Goal: Task Accomplishment & Management: Use online tool/utility

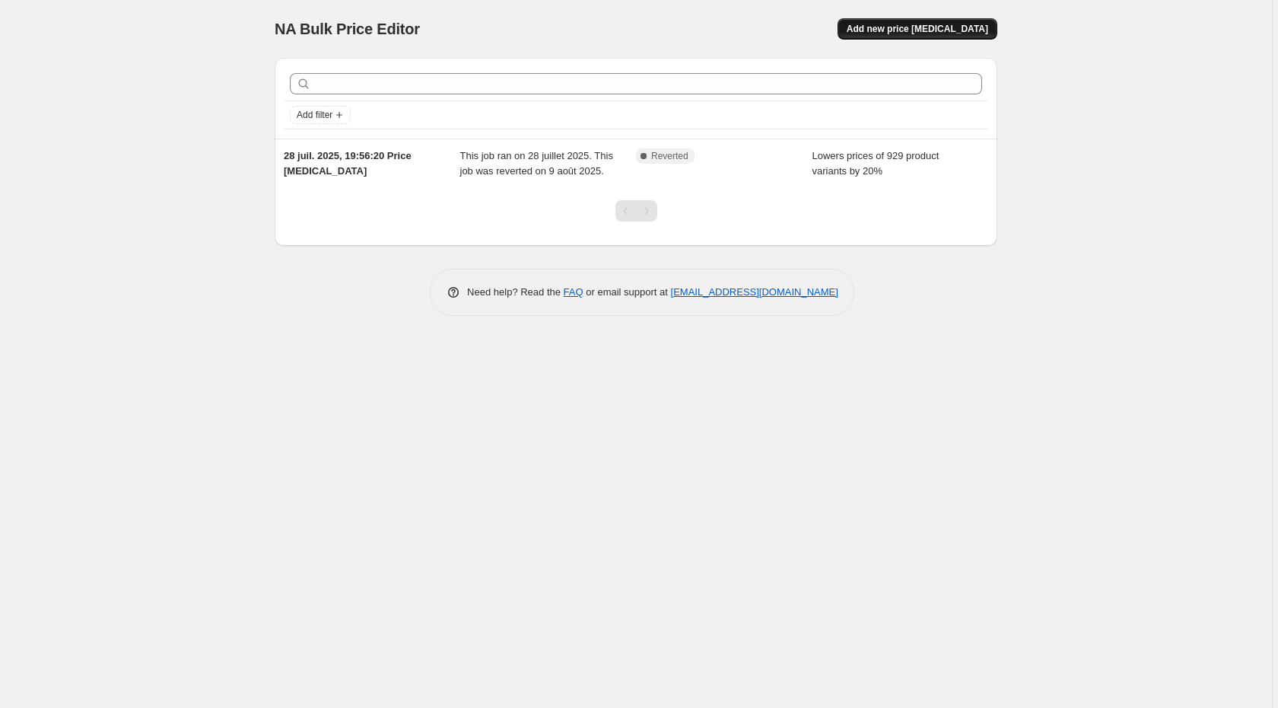
click at [922, 31] on span "Add new price [MEDICAL_DATA]" at bounding box center [918, 29] width 142 height 12
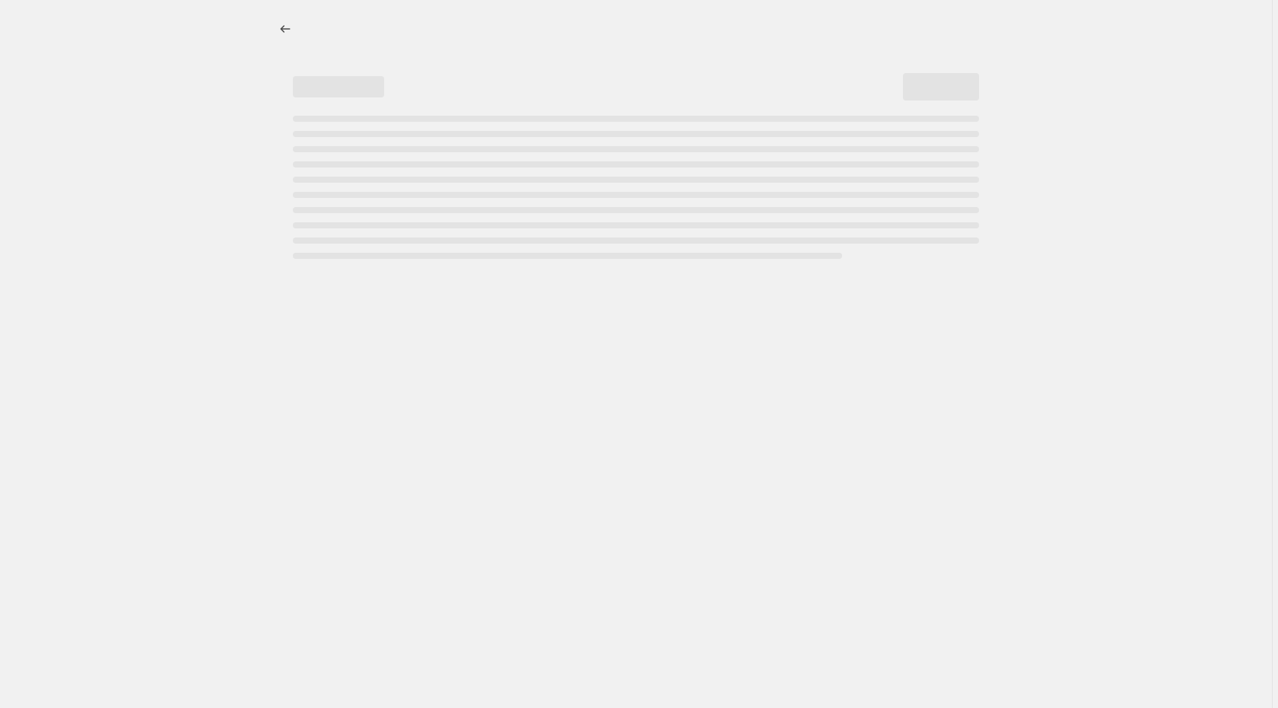
select select "percentage"
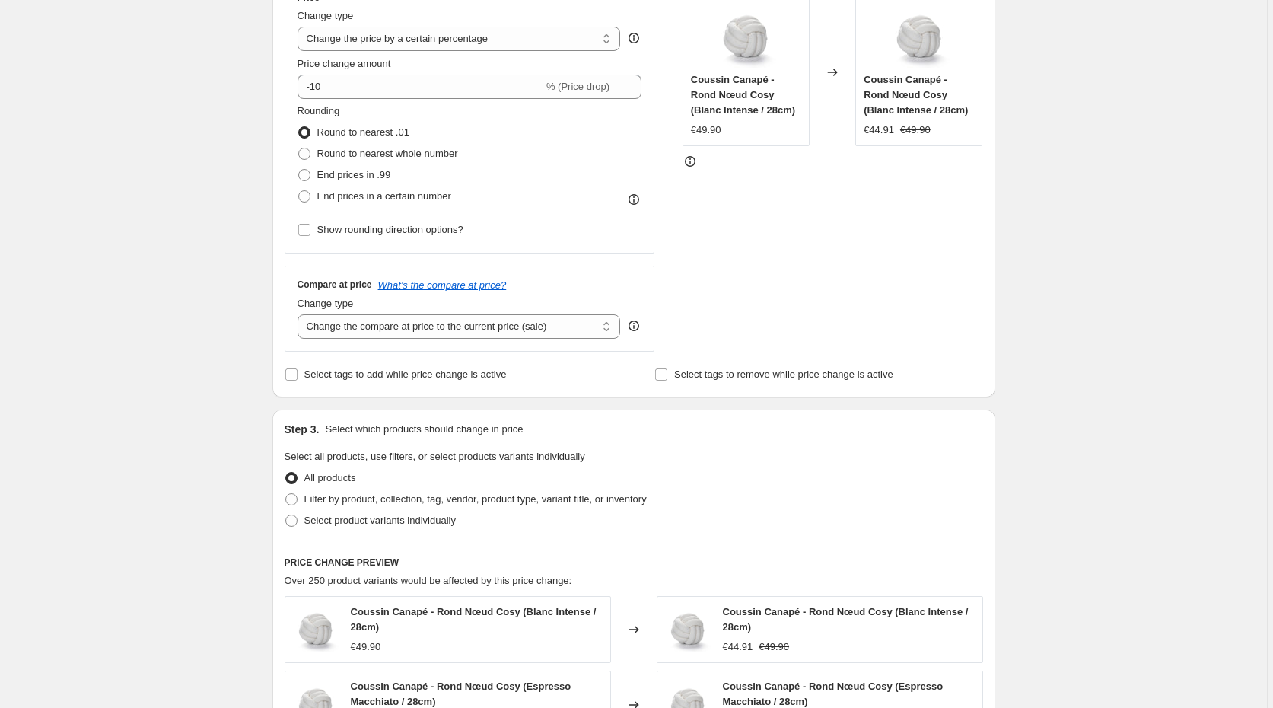
scroll to position [296, 0]
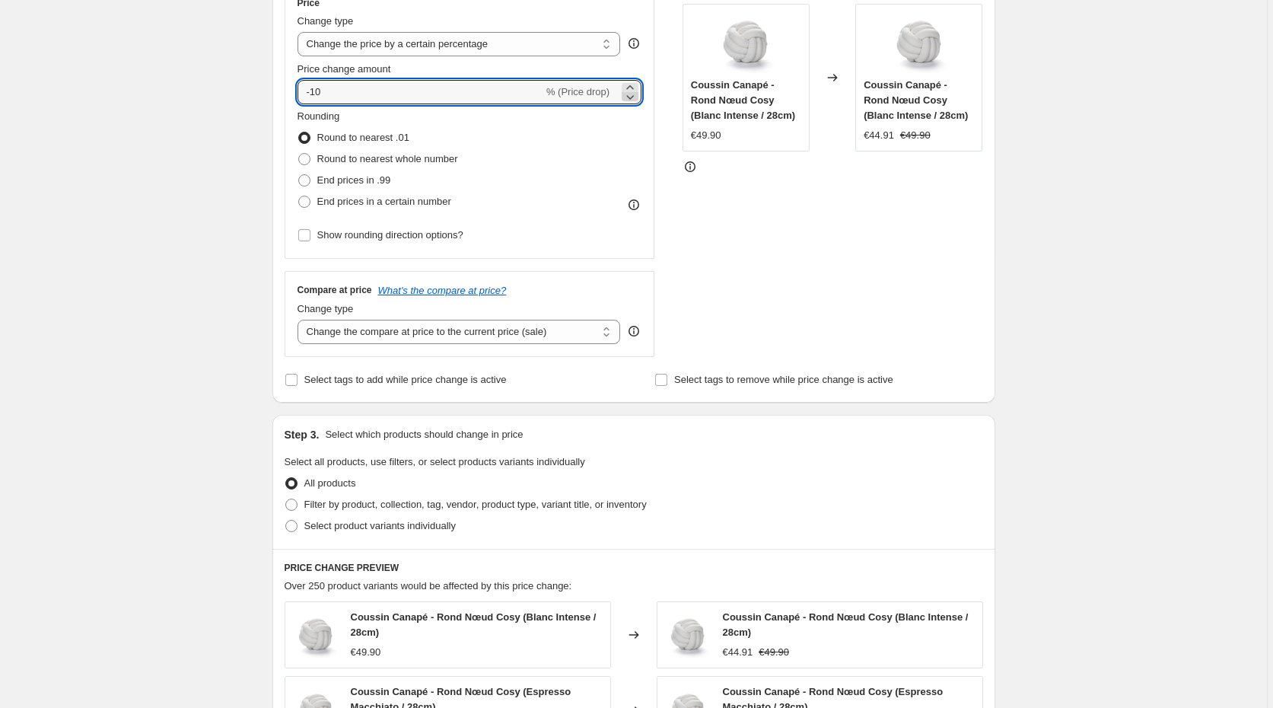
click at [629, 89] on icon at bounding box center [629, 96] width 15 height 15
click at [635, 96] on icon at bounding box center [631, 97] width 8 height 5
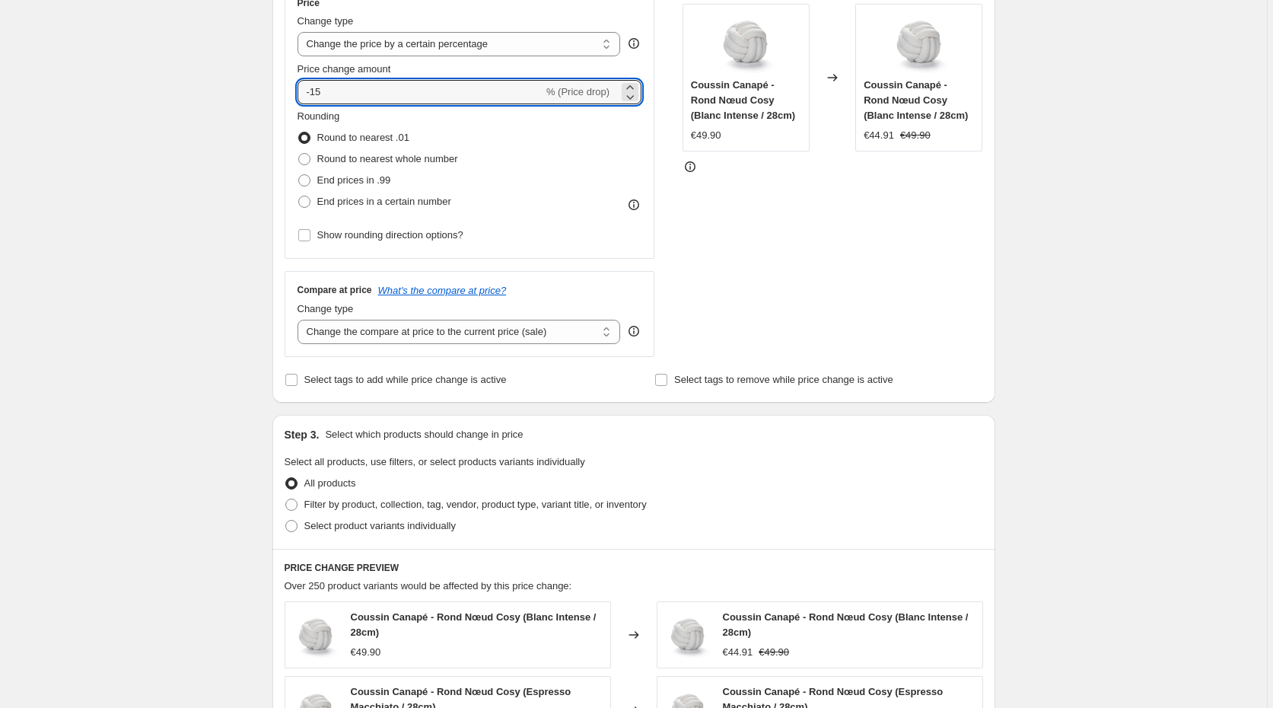
drag, startPoint x: 477, startPoint y: 91, endPoint x: 283, endPoint y: 96, distance: 194.1
click at [283, 96] on div "Step 2. Select how the prices should change Use bulk price change rules Set pro…" at bounding box center [633, 135] width 723 height 534
type input "10"
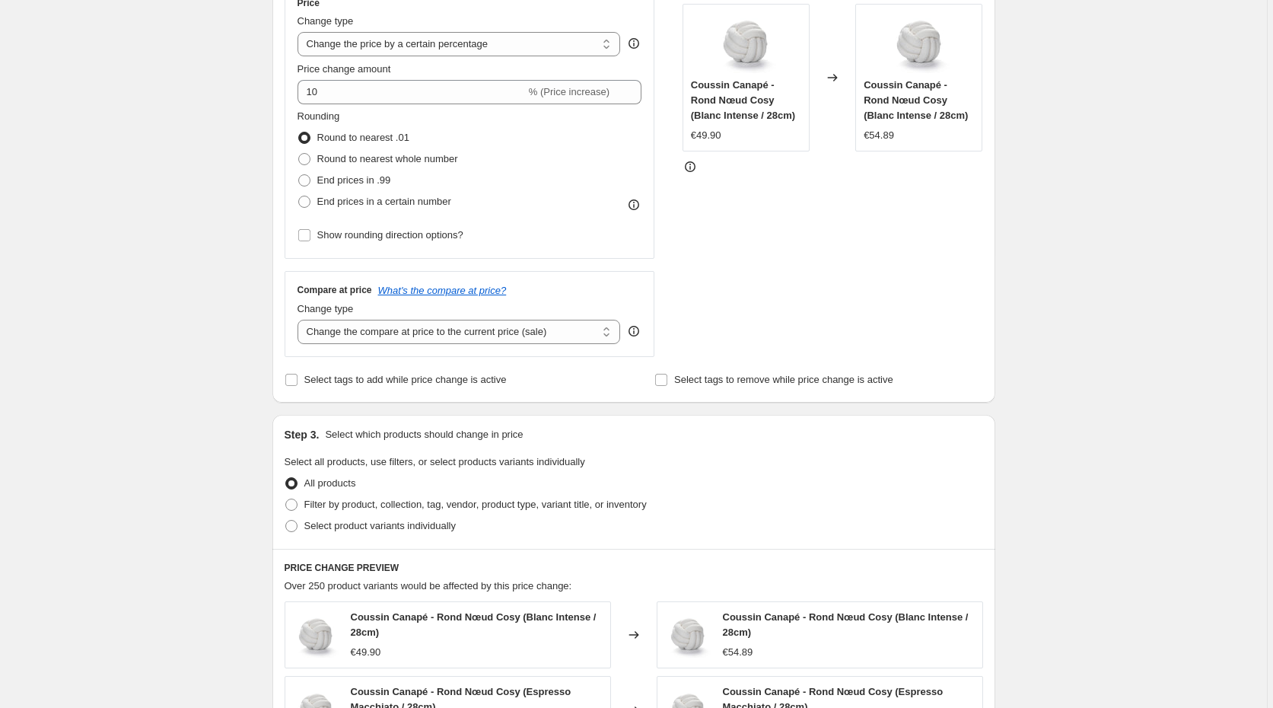
click at [234, 188] on div "Create new price change job. This page is ready Create new price change job Dra…" at bounding box center [633, 477] width 1267 height 1546
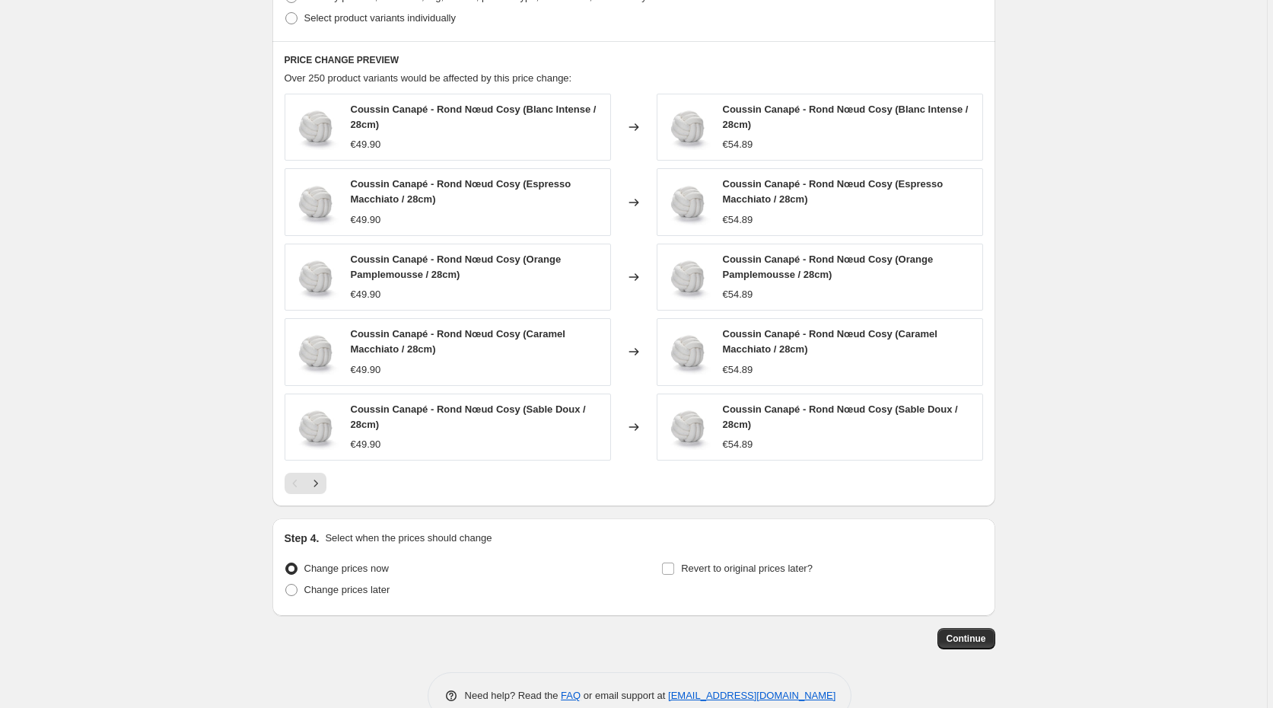
scroll to position [841, 0]
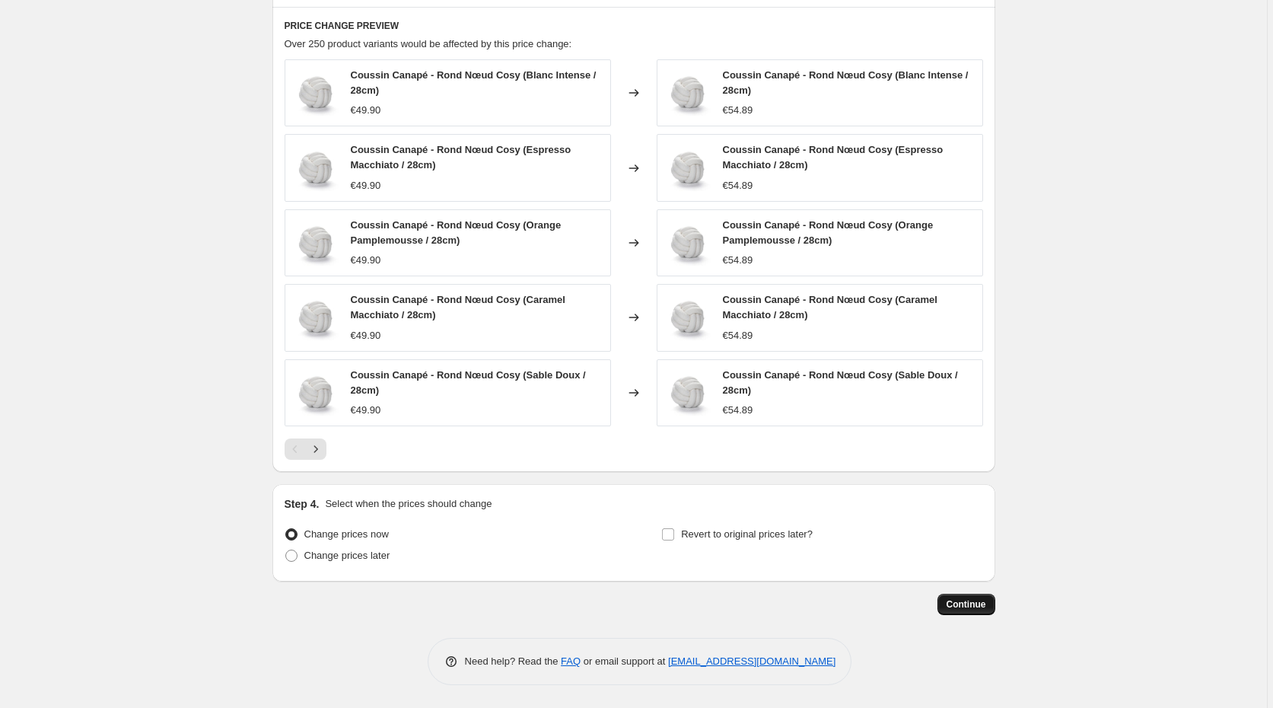
click at [965, 608] on span "Continue" at bounding box center [967, 604] width 40 height 12
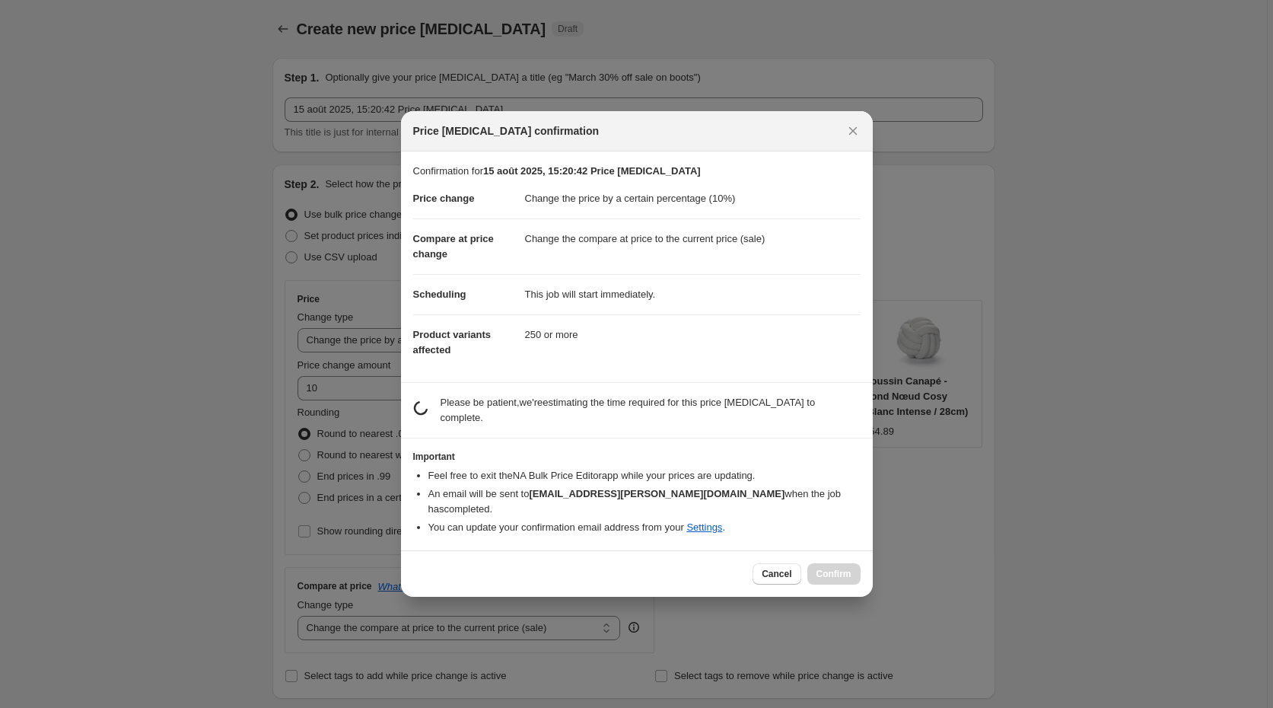
scroll to position [0, 0]
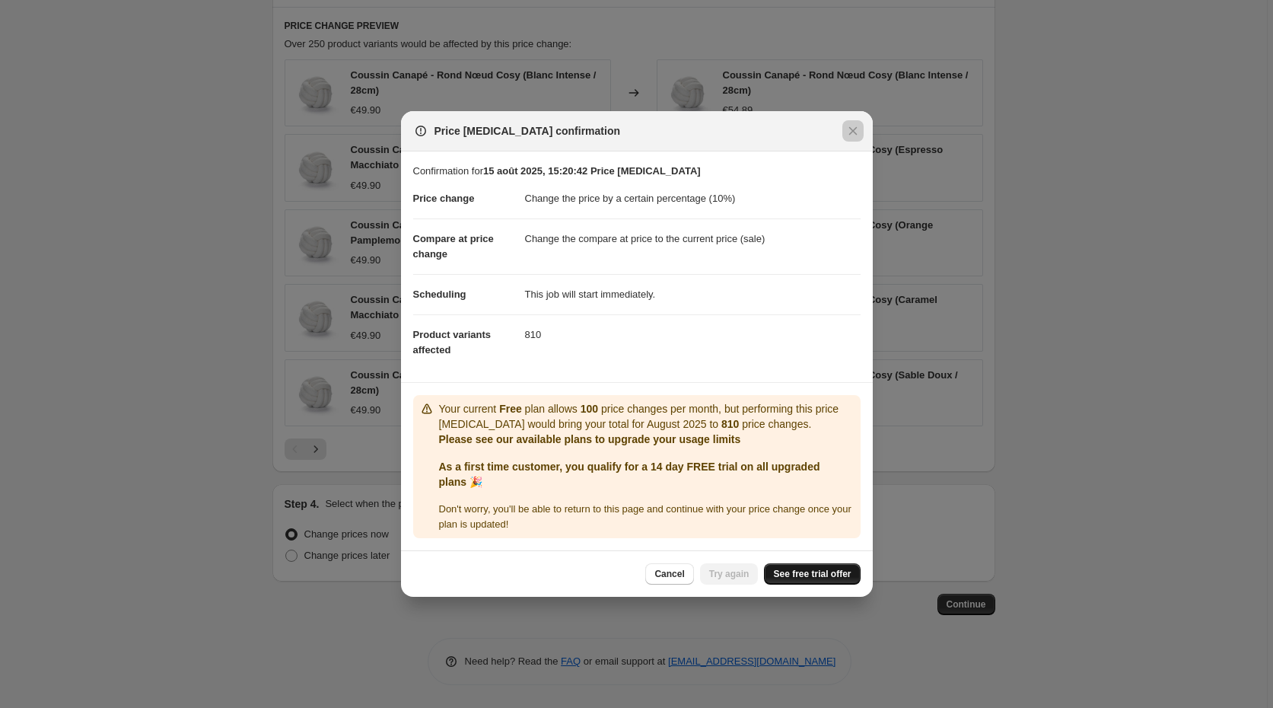
click at [791, 580] on span "See free trial offer" at bounding box center [812, 574] width 78 height 12
click at [712, 577] on span "Try again" at bounding box center [729, 574] width 40 height 12
click at [856, 137] on icon "Close" at bounding box center [852, 130] width 15 height 15
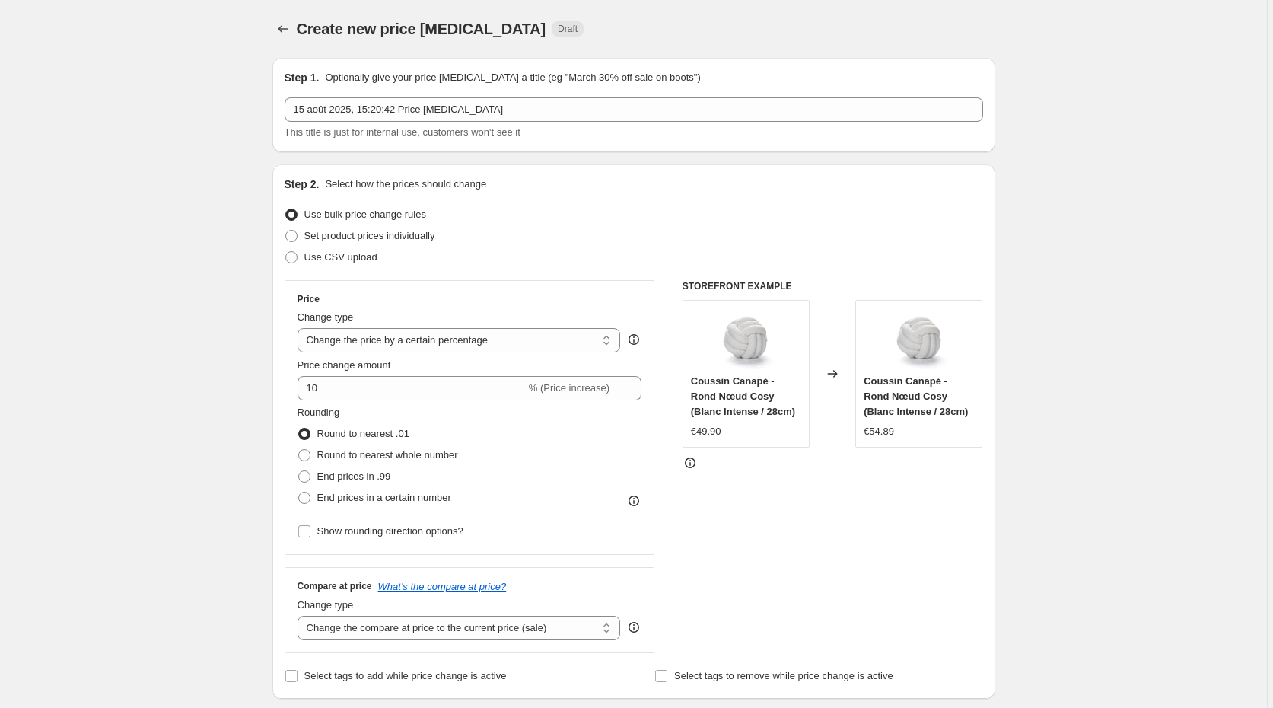
scroll to position [841, 0]
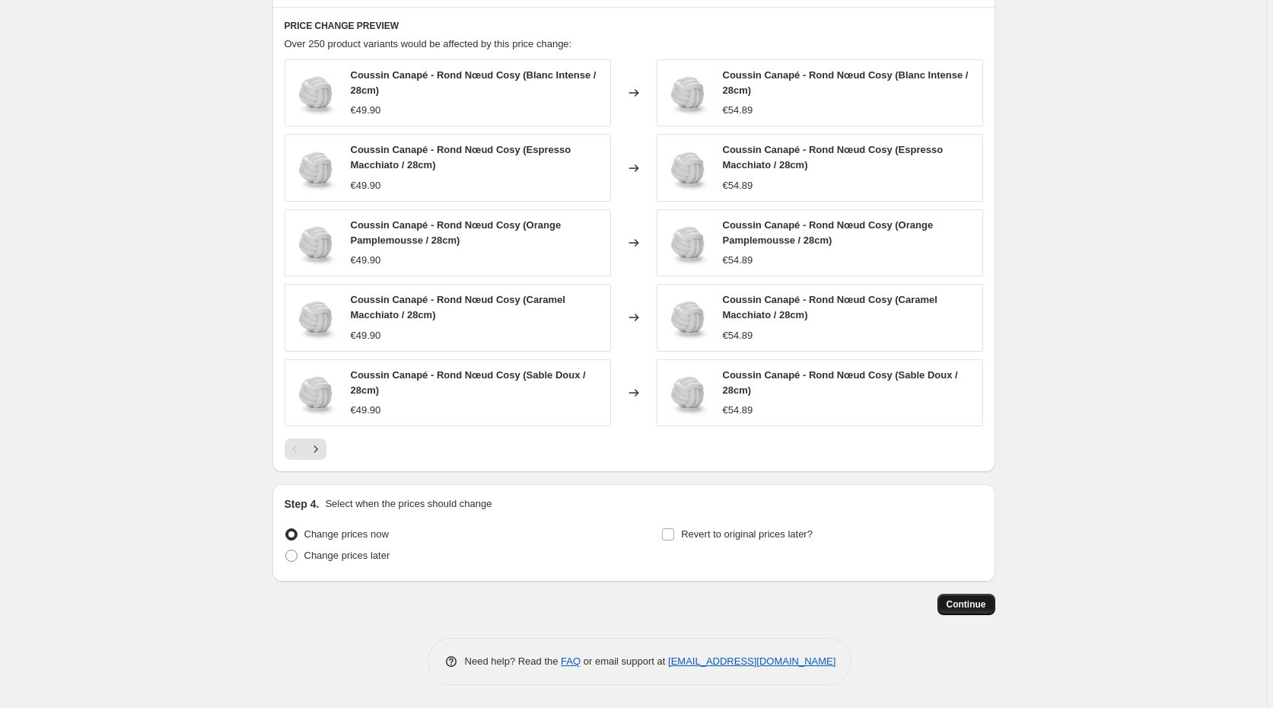
click at [969, 608] on span "Continue" at bounding box center [967, 604] width 40 height 12
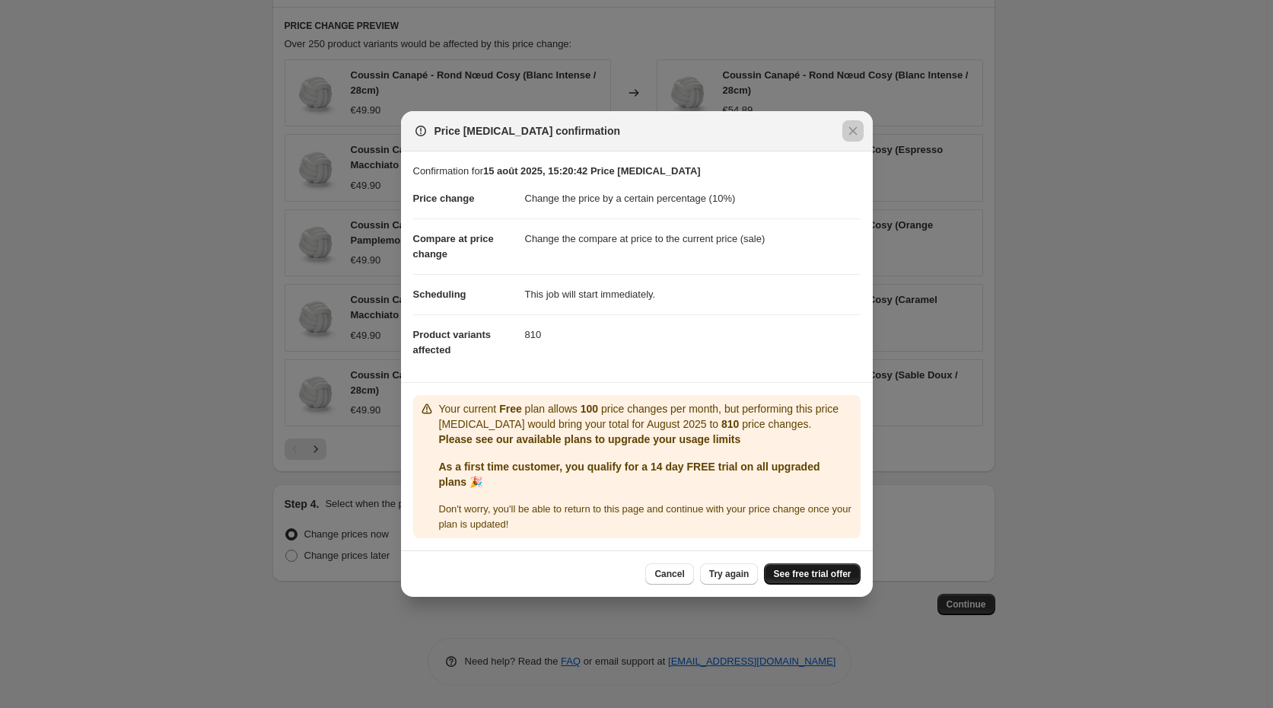
click at [797, 575] on span "See free trial offer" at bounding box center [812, 574] width 78 height 12
click at [675, 574] on span "Cancel" at bounding box center [669, 574] width 30 height 12
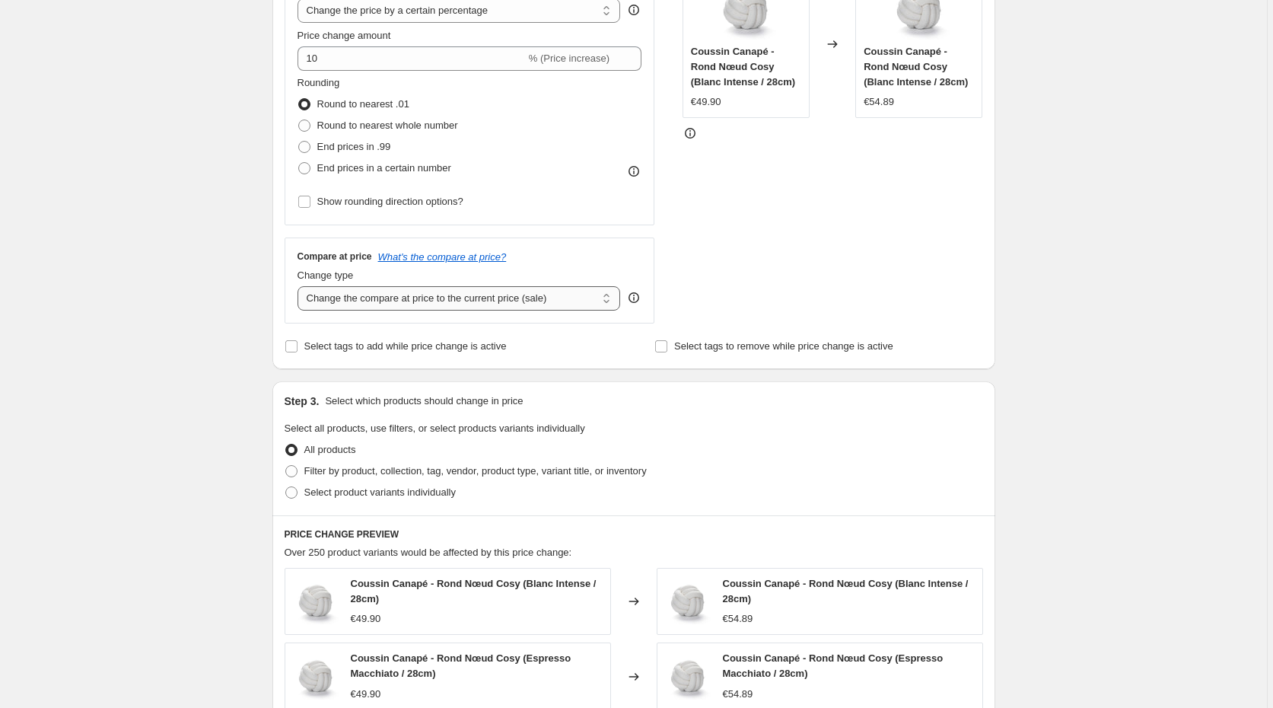
scroll to position [358, 0]
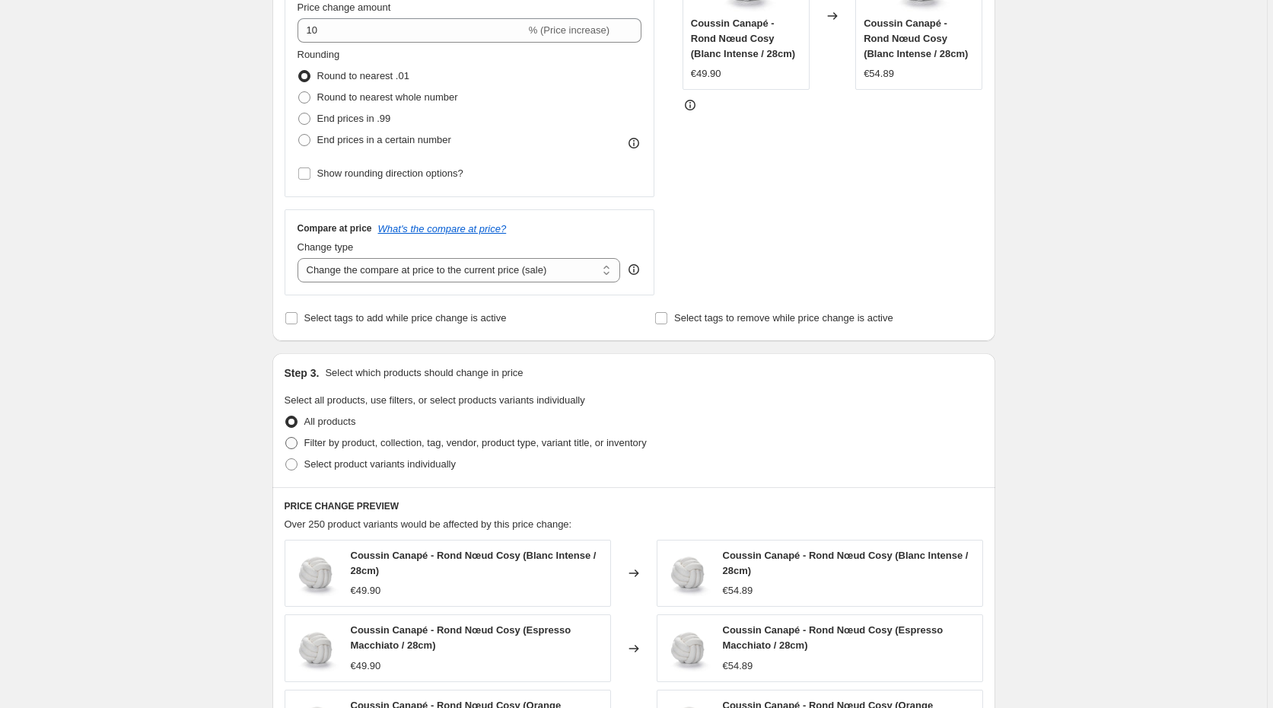
click at [294, 441] on span at bounding box center [291, 443] width 12 height 12
click at [286, 438] on input "Filter by product, collection, tag, vendor, product type, variant title, or inv…" at bounding box center [285, 437] width 1 height 1
radio input "true"
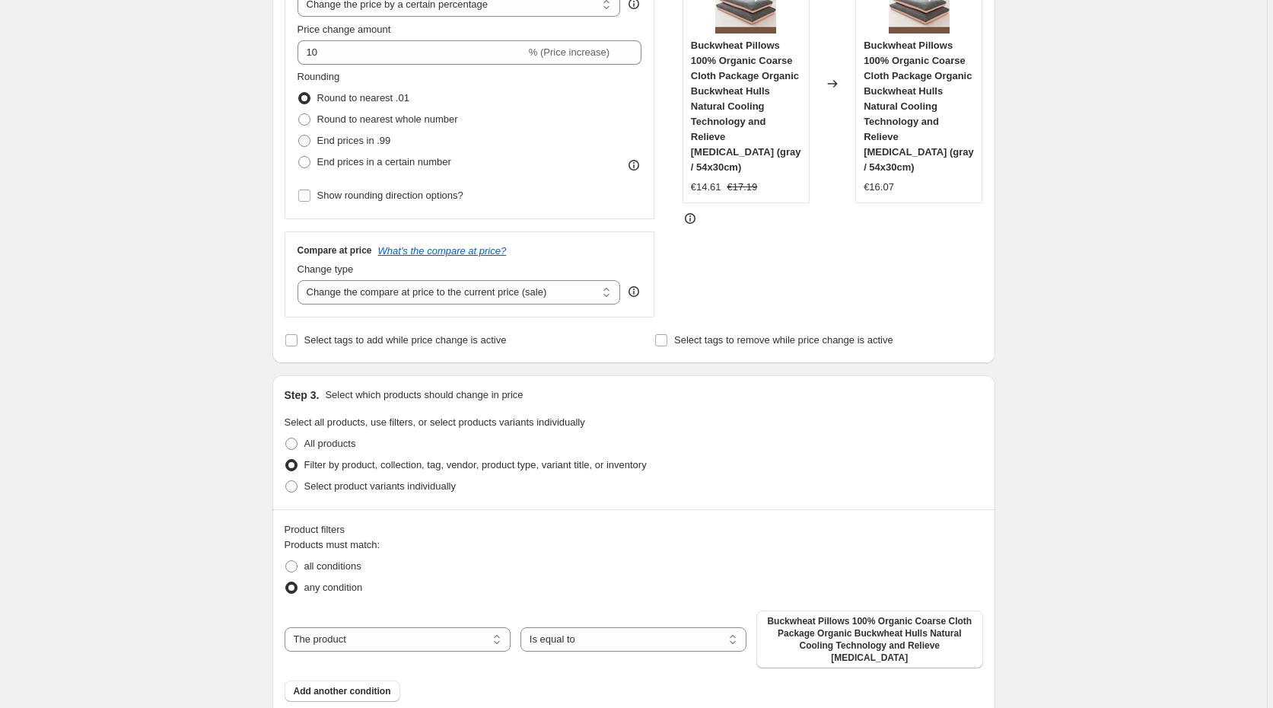
scroll to position [356, 0]
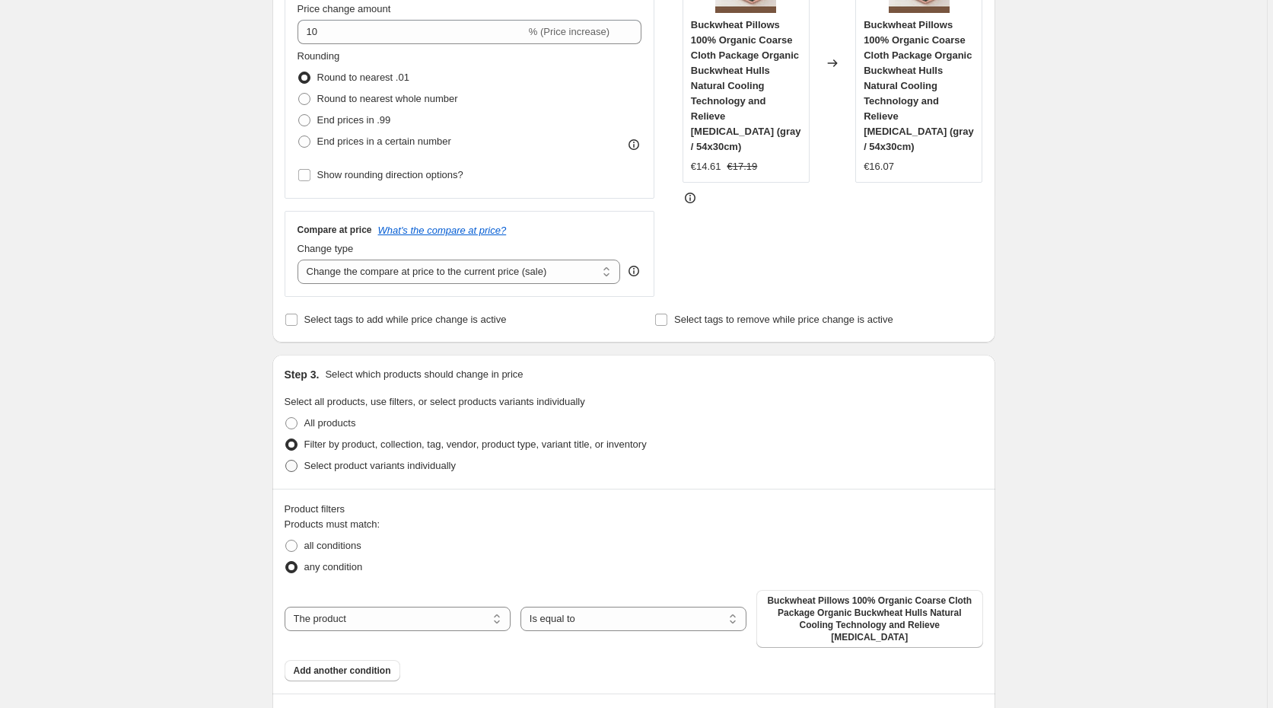
click at [301, 470] on label "Select product variants individually" at bounding box center [370, 465] width 171 height 21
click at [286, 460] on input "Select product variants individually" at bounding box center [285, 460] width 1 height 1
radio input "true"
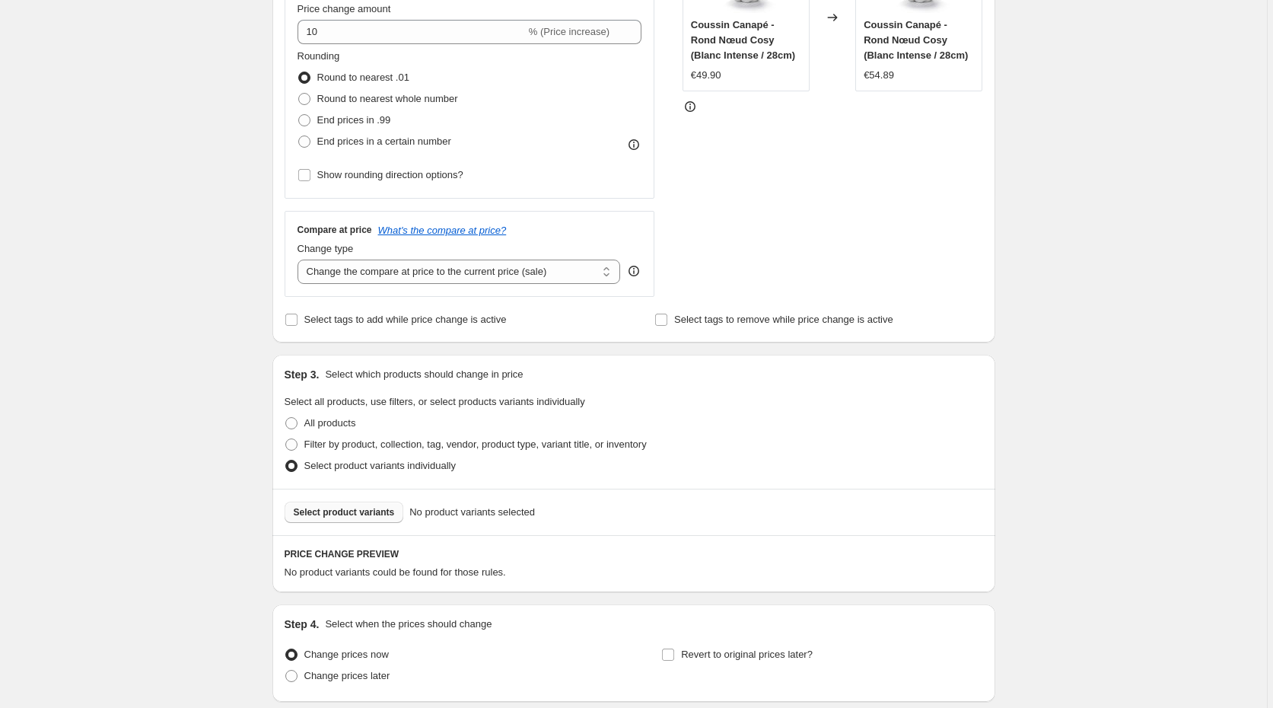
click at [374, 513] on span "Select product variants" at bounding box center [344, 512] width 101 height 12
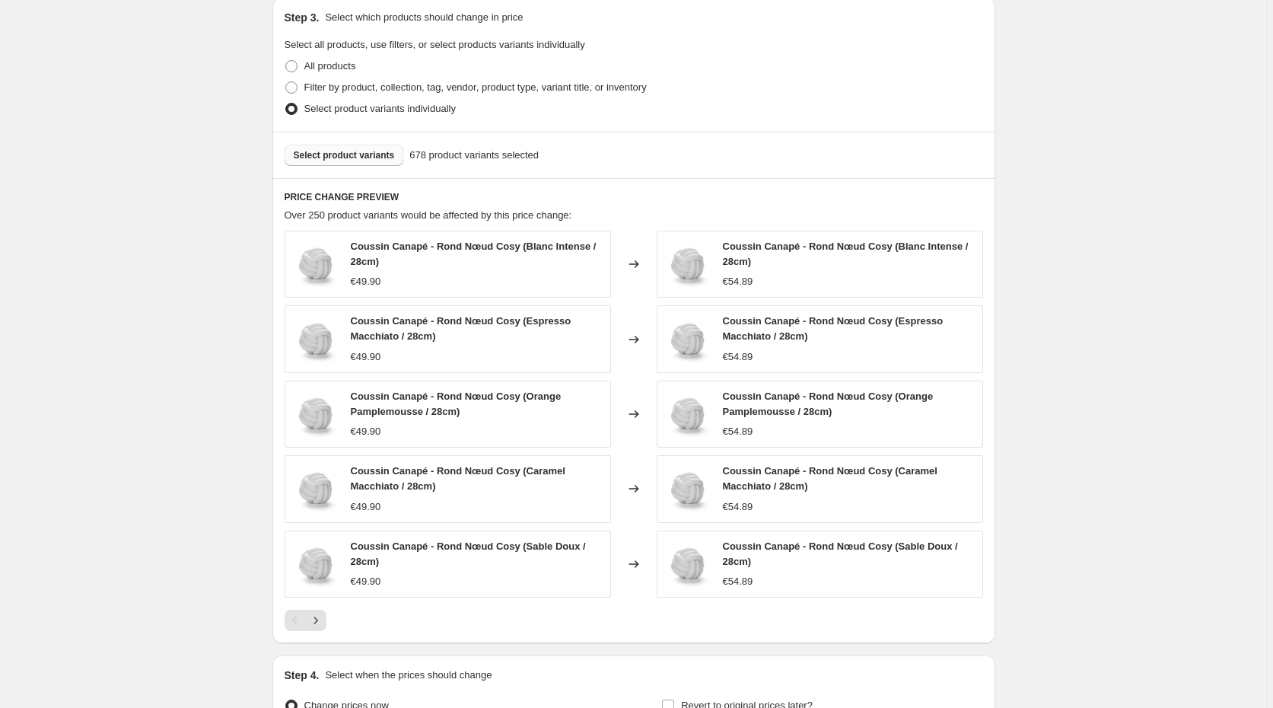
scroll to position [887, 0]
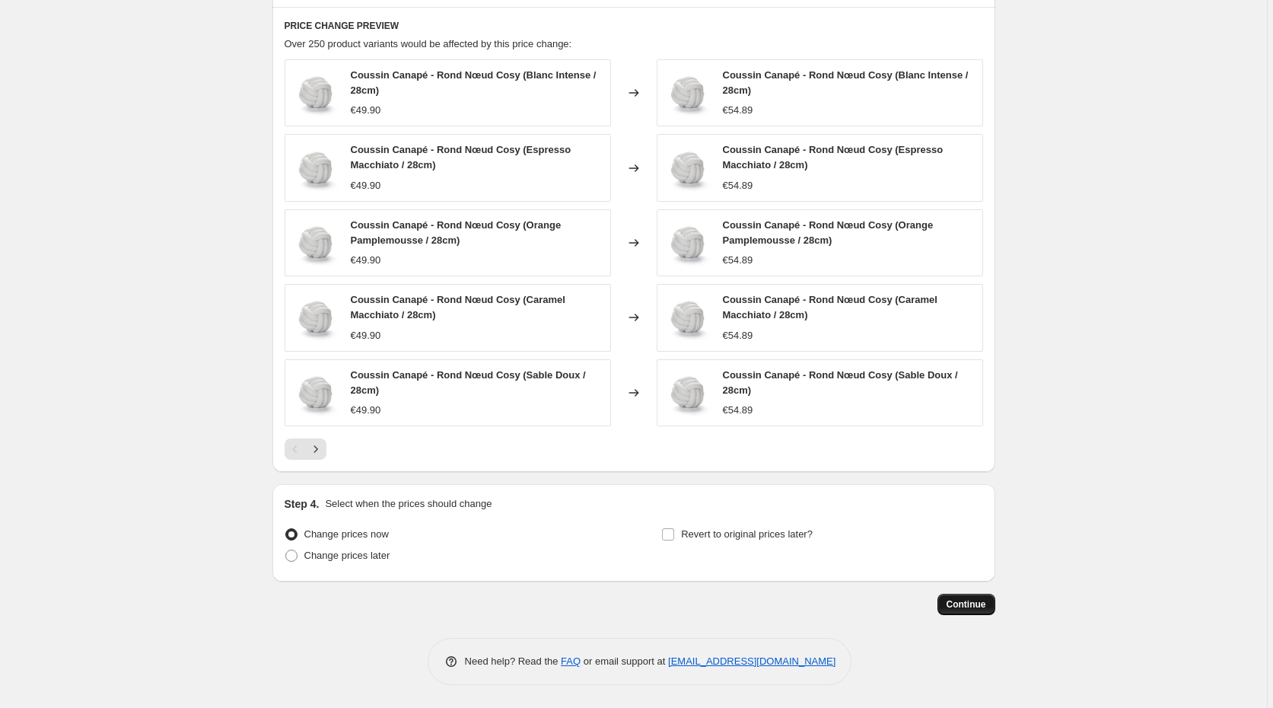
click at [955, 606] on span "Continue" at bounding box center [967, 604] width 40 height 12
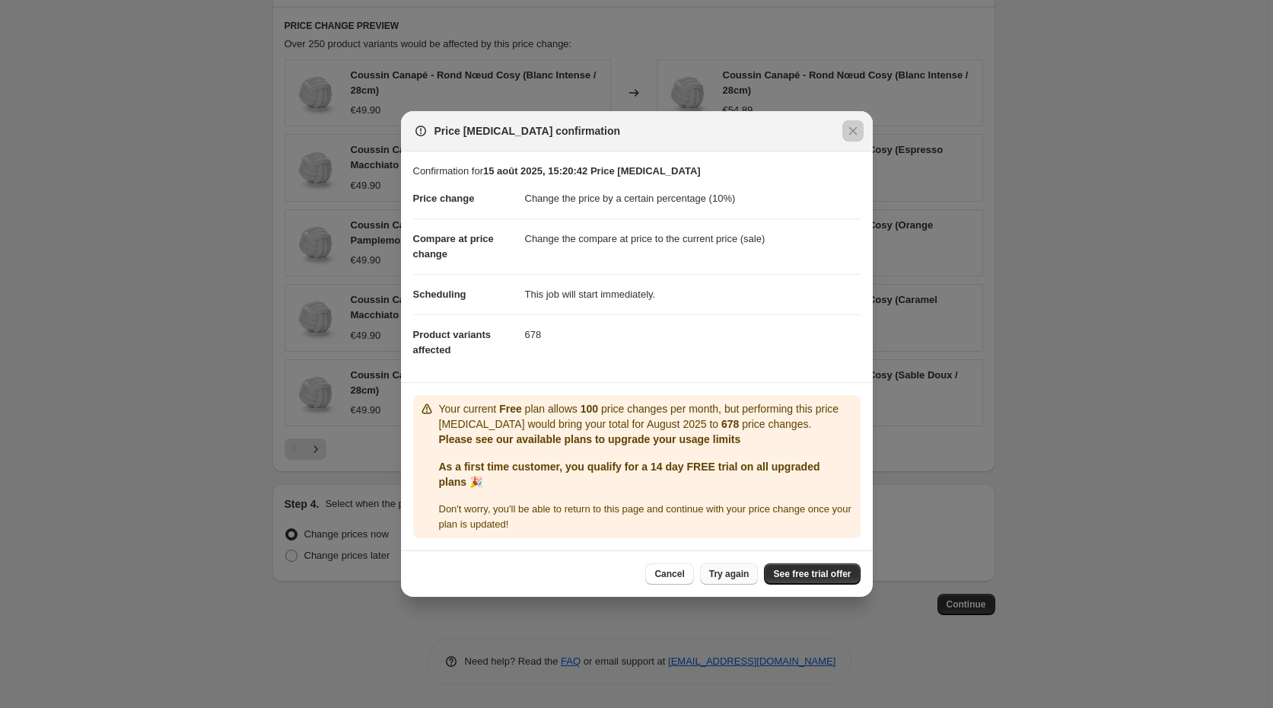
click at [723, 580] on span "Try again" at bounding box center [729, 574] width 40 height 12
click at [796, 568] on span "See free trial offer" at bounding box center [812, 574] width 78 height 12
click at [789, 575] on span "See free trial offer" at bounding box center [812, 574] width 78 height 12
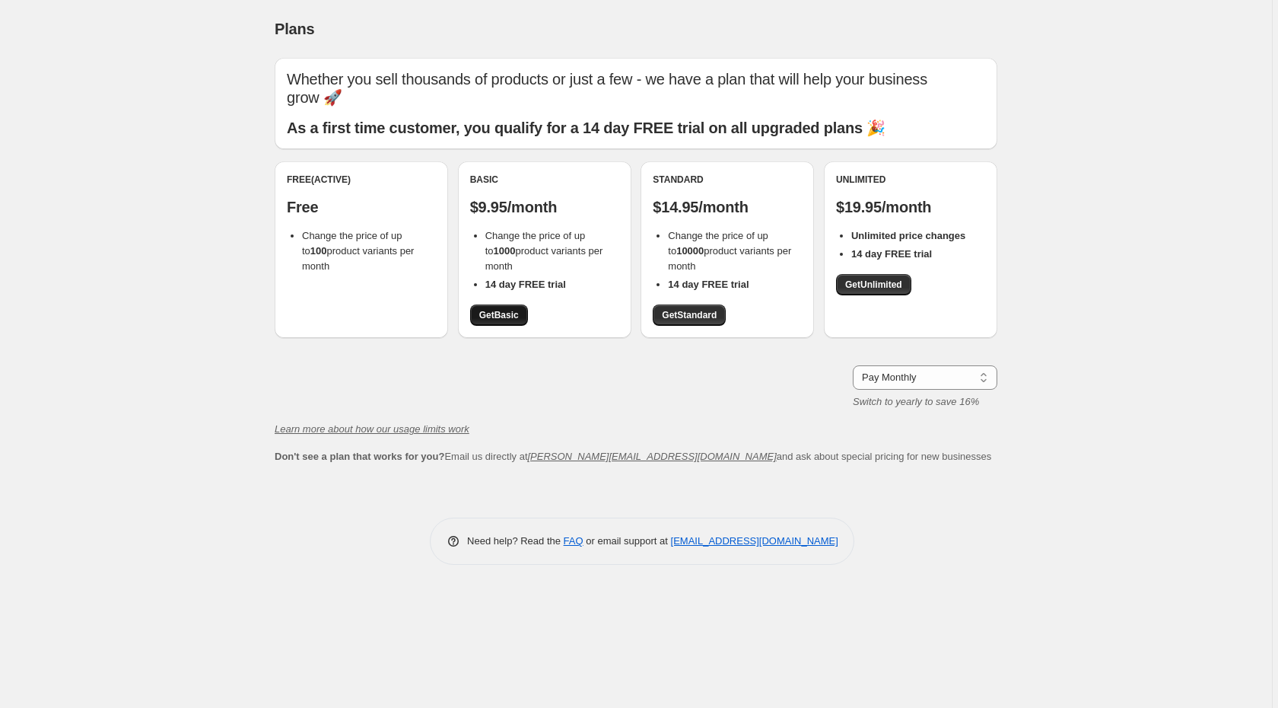
click at [502, 311] on span "Get Basic" at bounding box center [499, 315] width 40 height 12
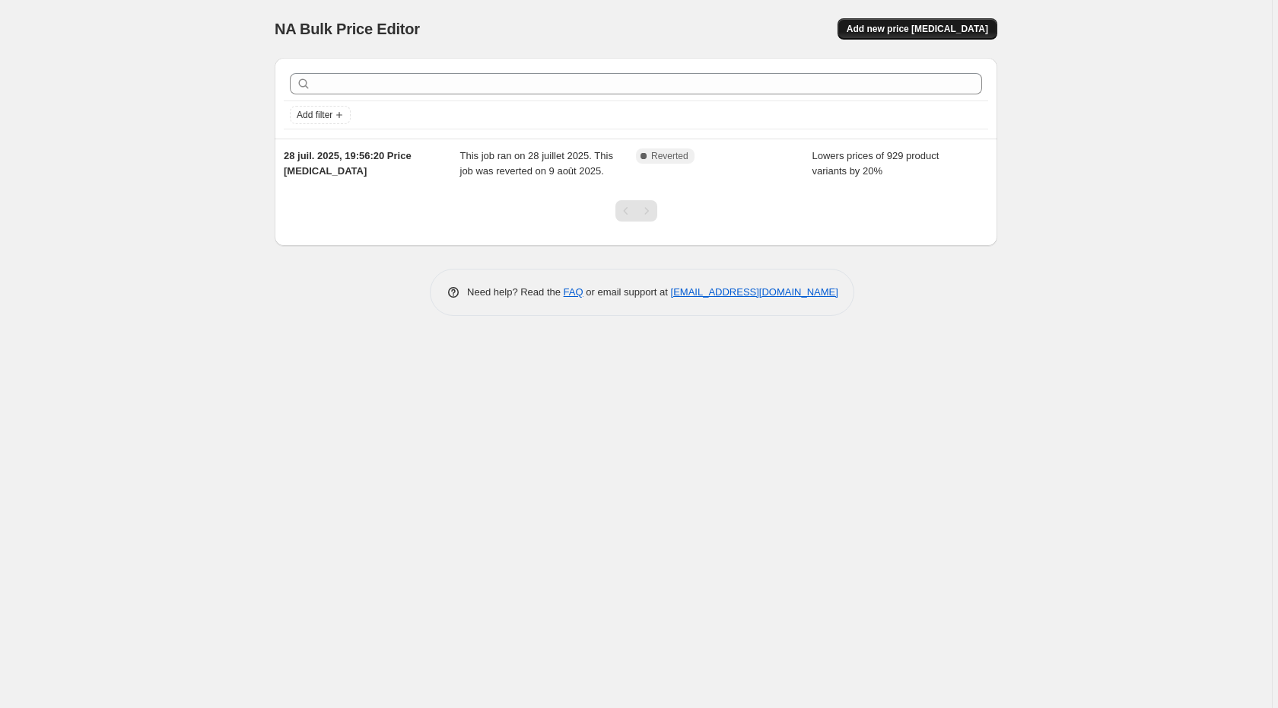
click at [937, 30] on span "Add new price [MEDICAL_DATA]" at bounding box center [918, 29] width 142 height 12
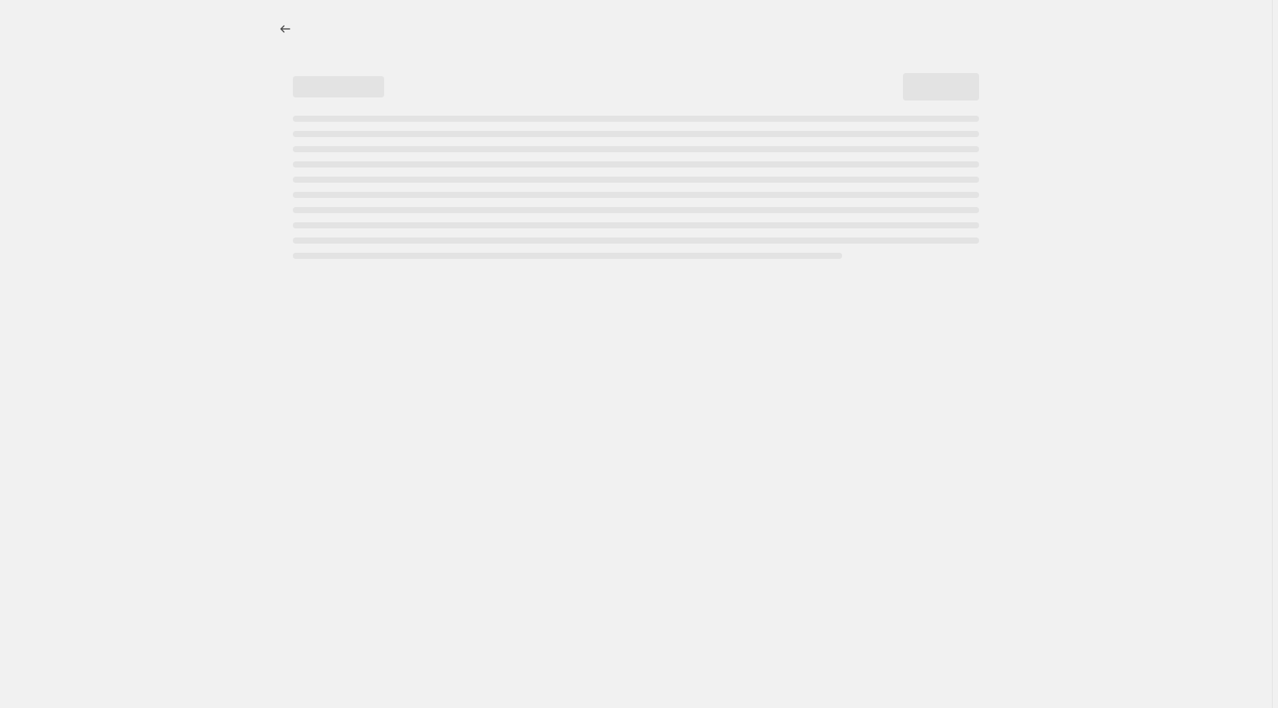
select select "percentage"
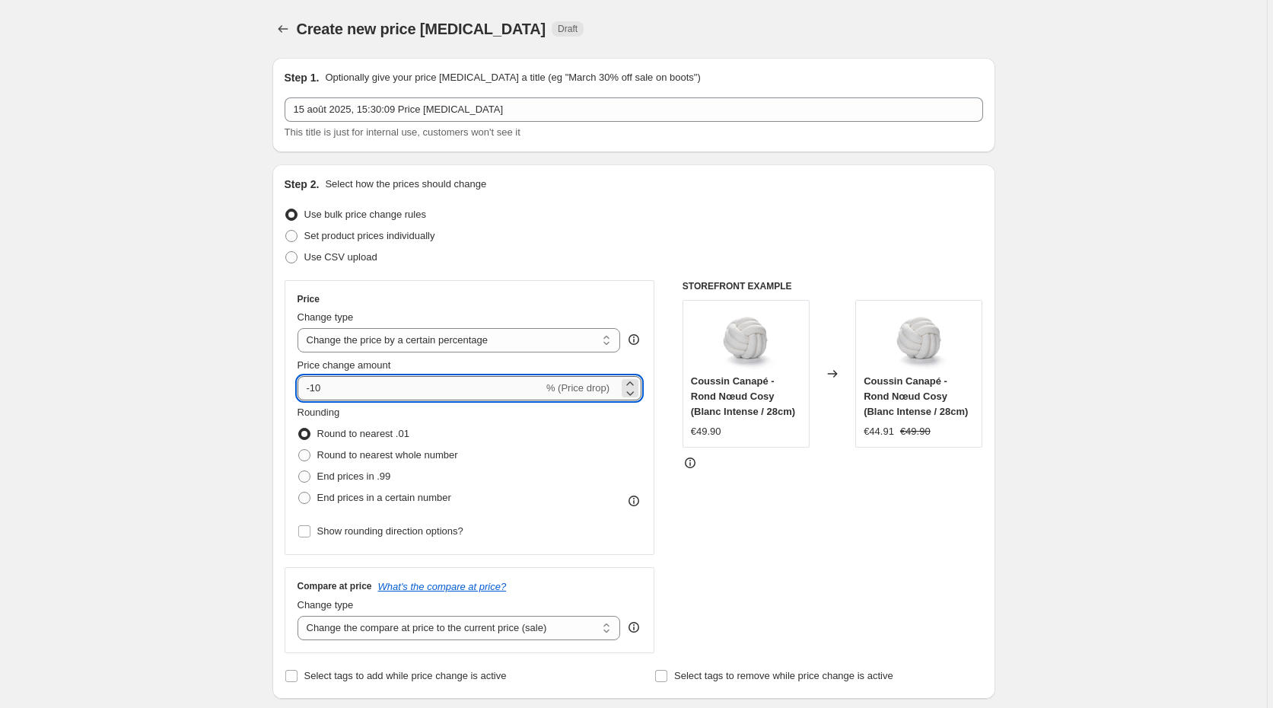
click at [330, 387] on input "-10" at bounding box center [421, 388] width 246 height 24
type input "-1"
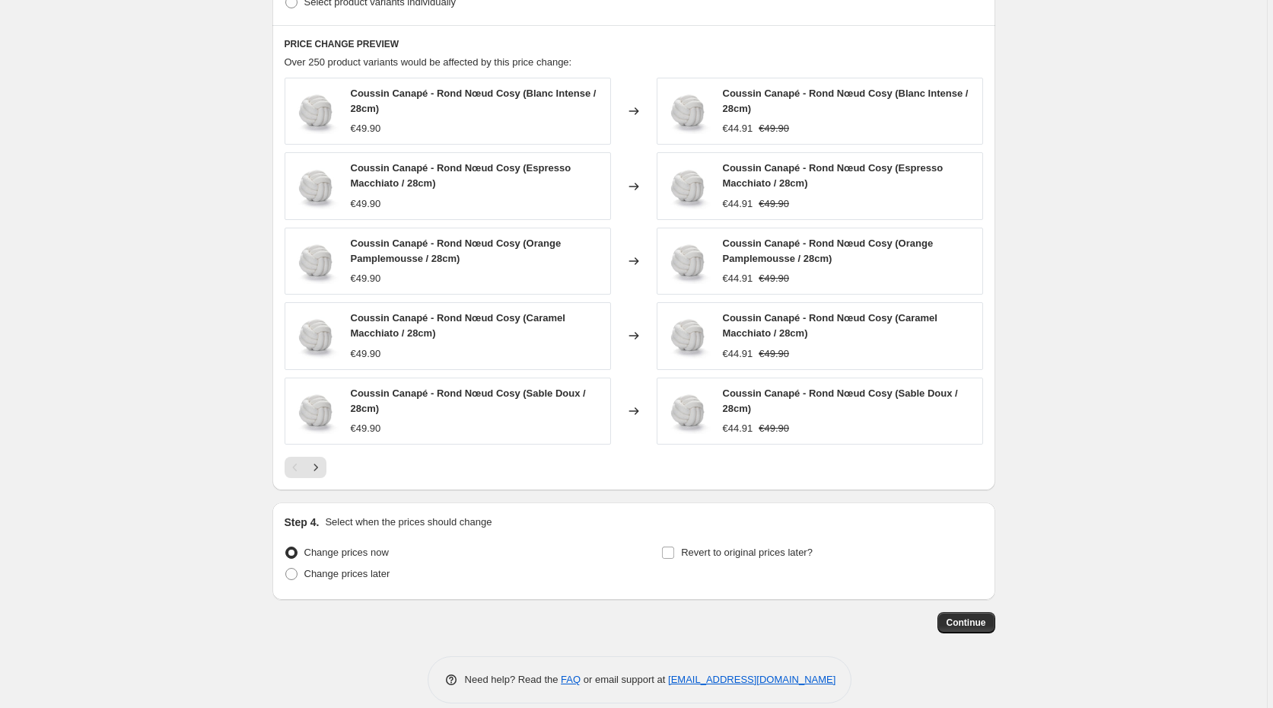
scroll to position [841, 0]
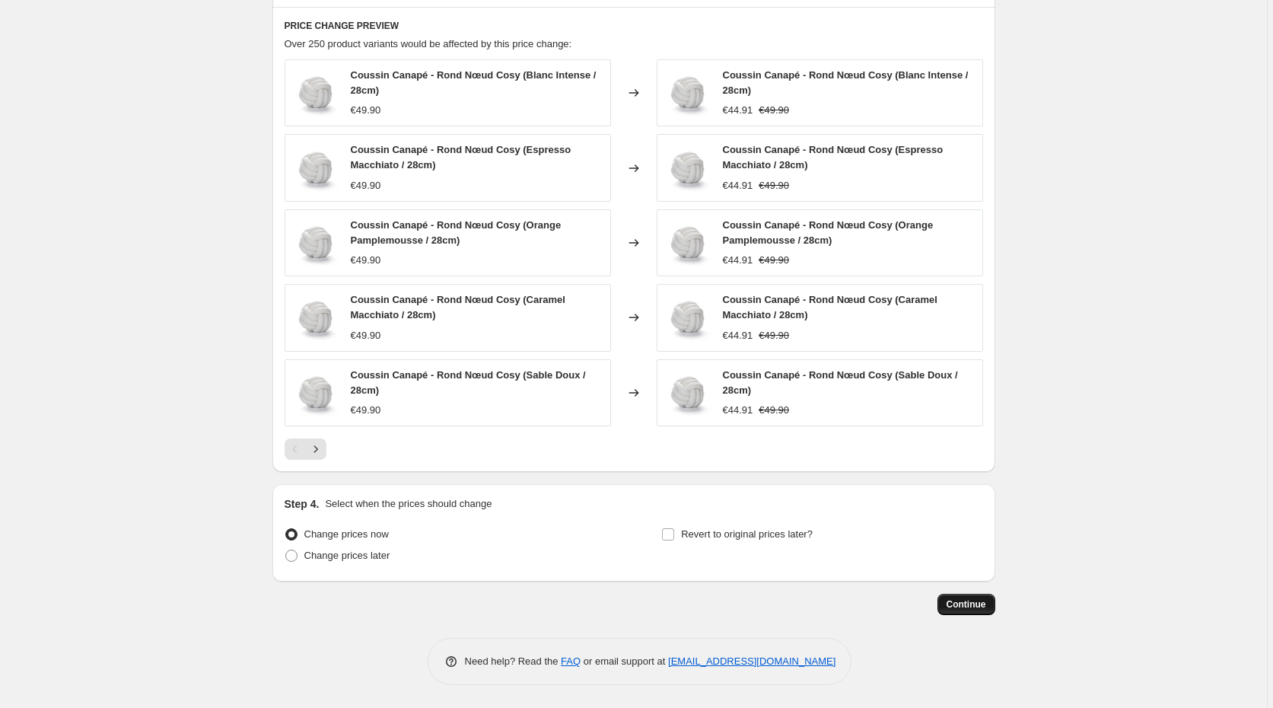
type input "-15"
click at [977, 606] on span "Continue" at bounding box center [967, 604] width 40 height 12
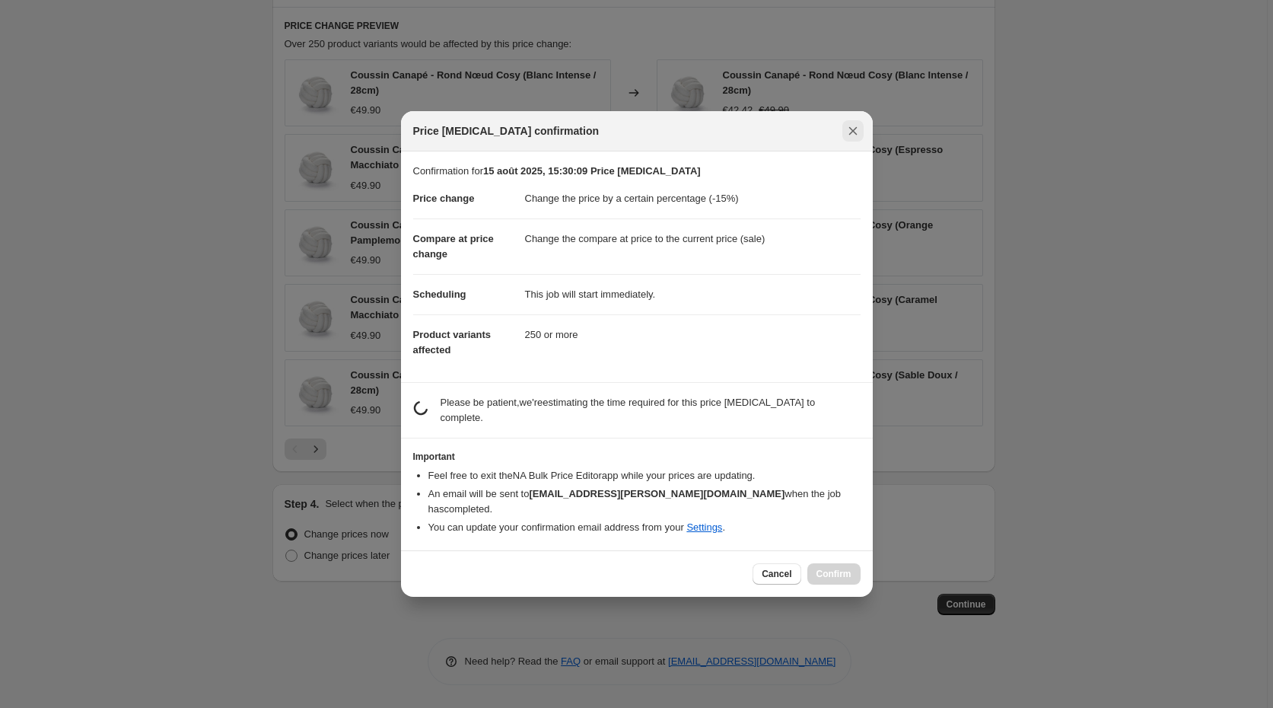
click at [858, 138] on icon "Close" at bounding box center [852, 130] width 15 height 15
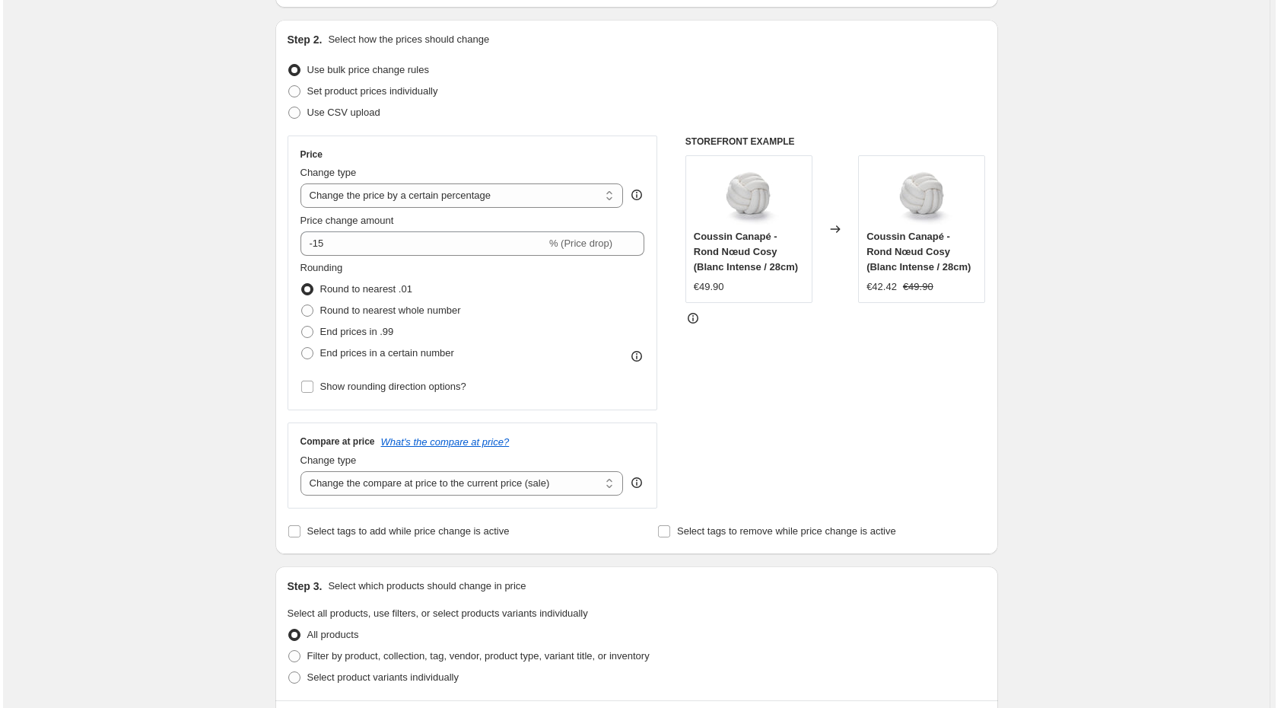
scroll to position [0, 0]
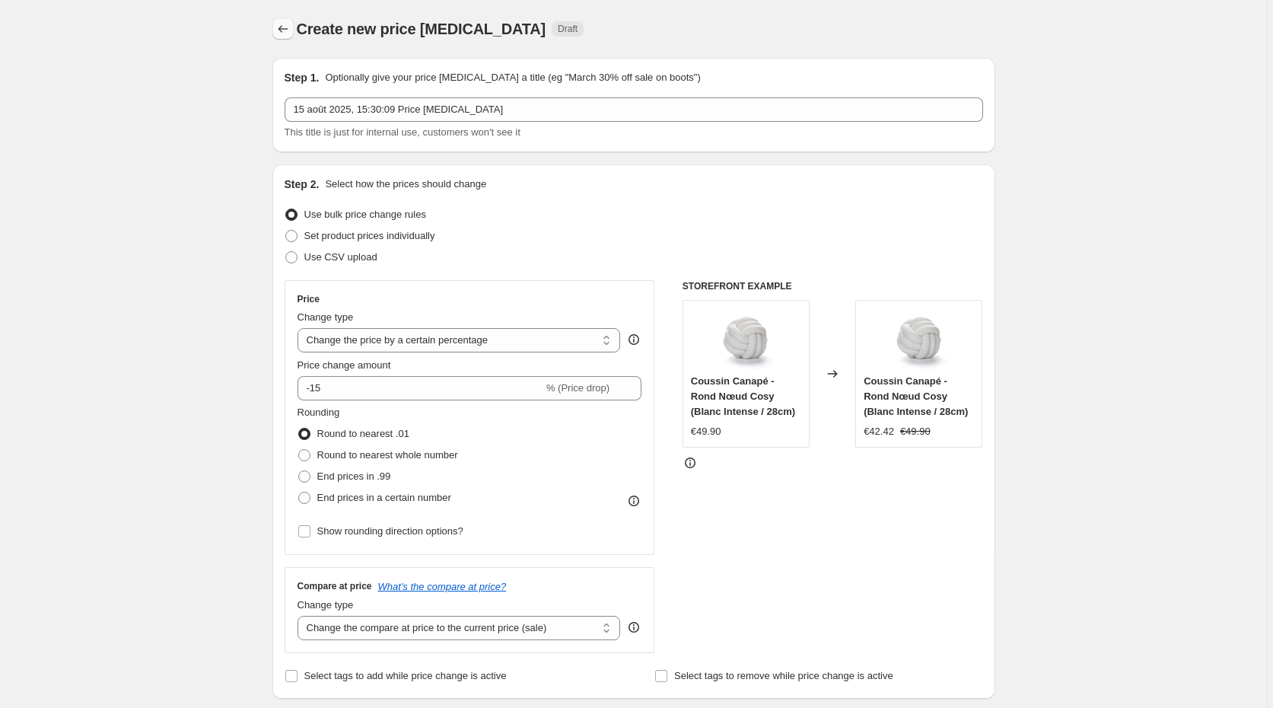
click at [276, 26] on icon "Price change jobs" at bounding box center [282, 28] width 15 height 15
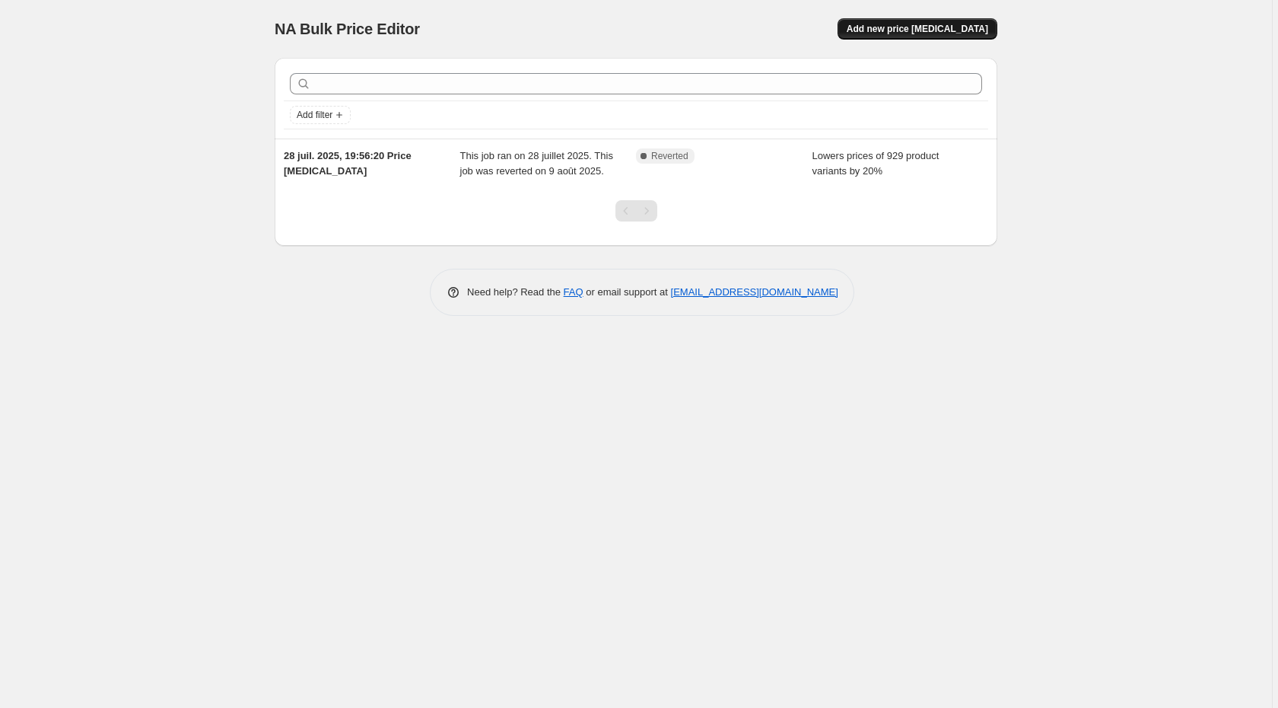
click at [915, 31] on span "Add new price [MEDICAL_DATA]" at bounding box center [918, 29] width 142 height 12
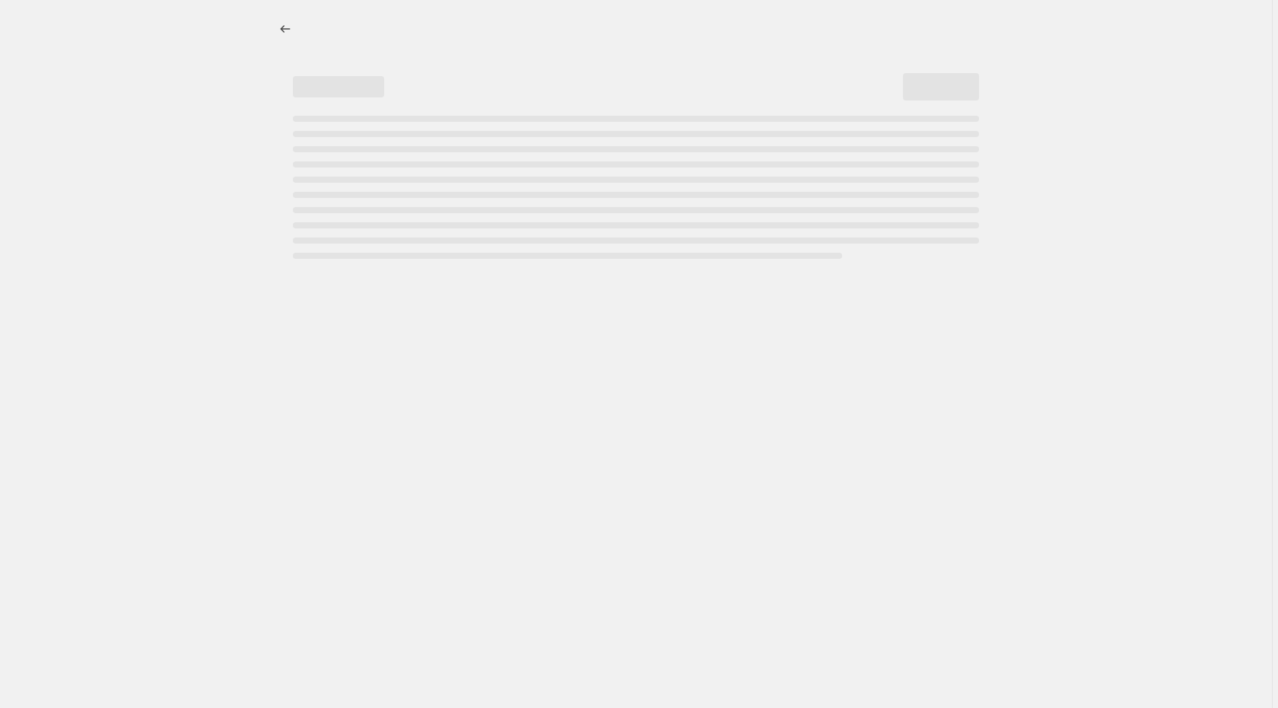
select select "percentage"
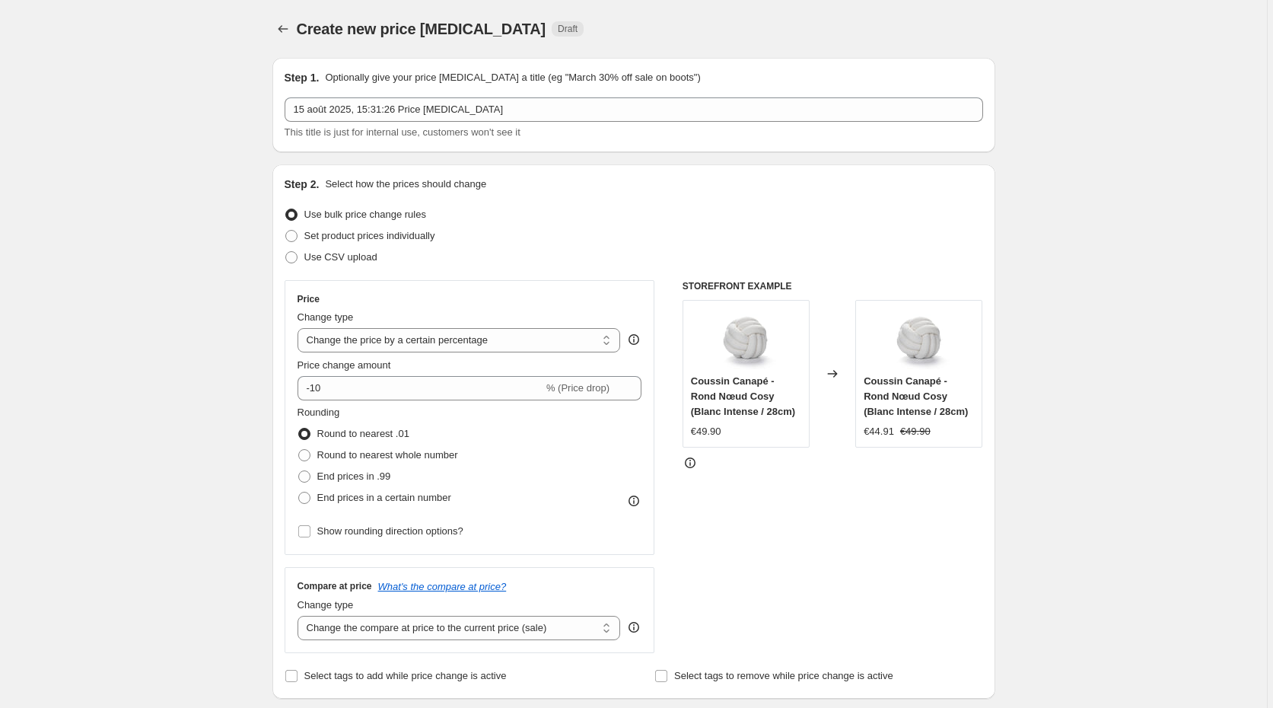
scroll to position [14, 0]
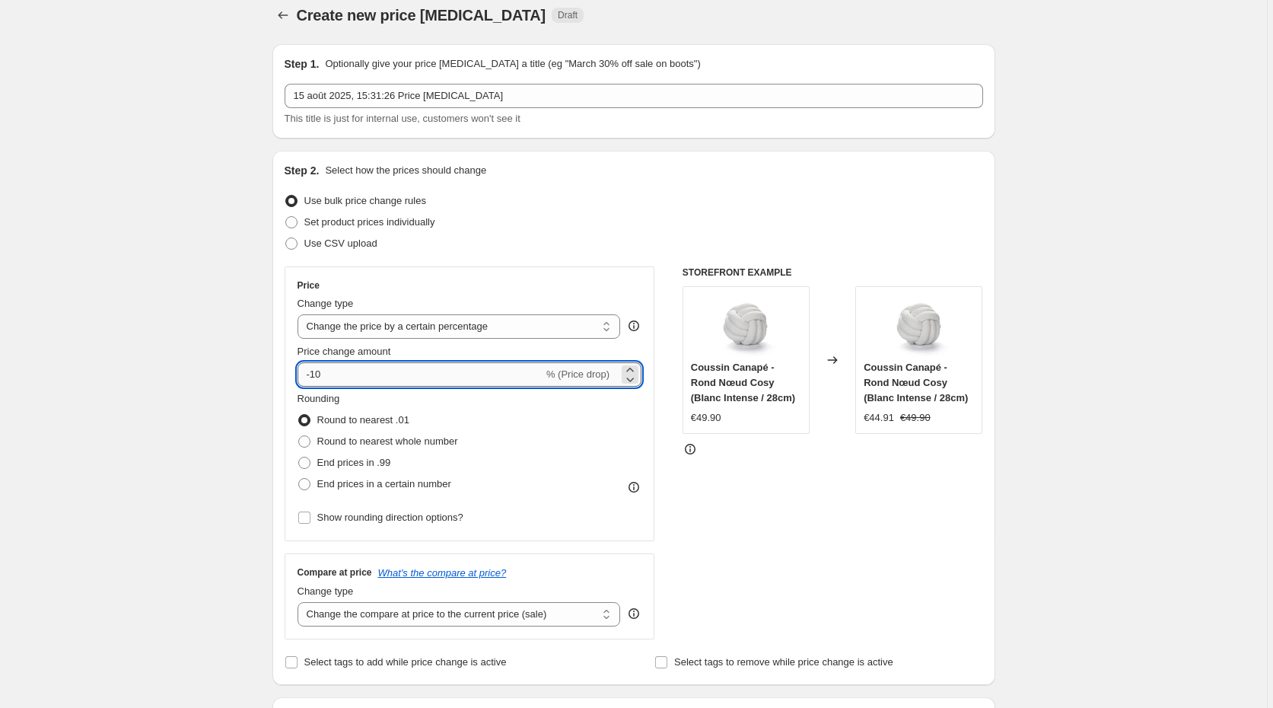
click at [309, 369] on input "-10" at bounding box center [421, 374] width 246 height 24
type input "-9"
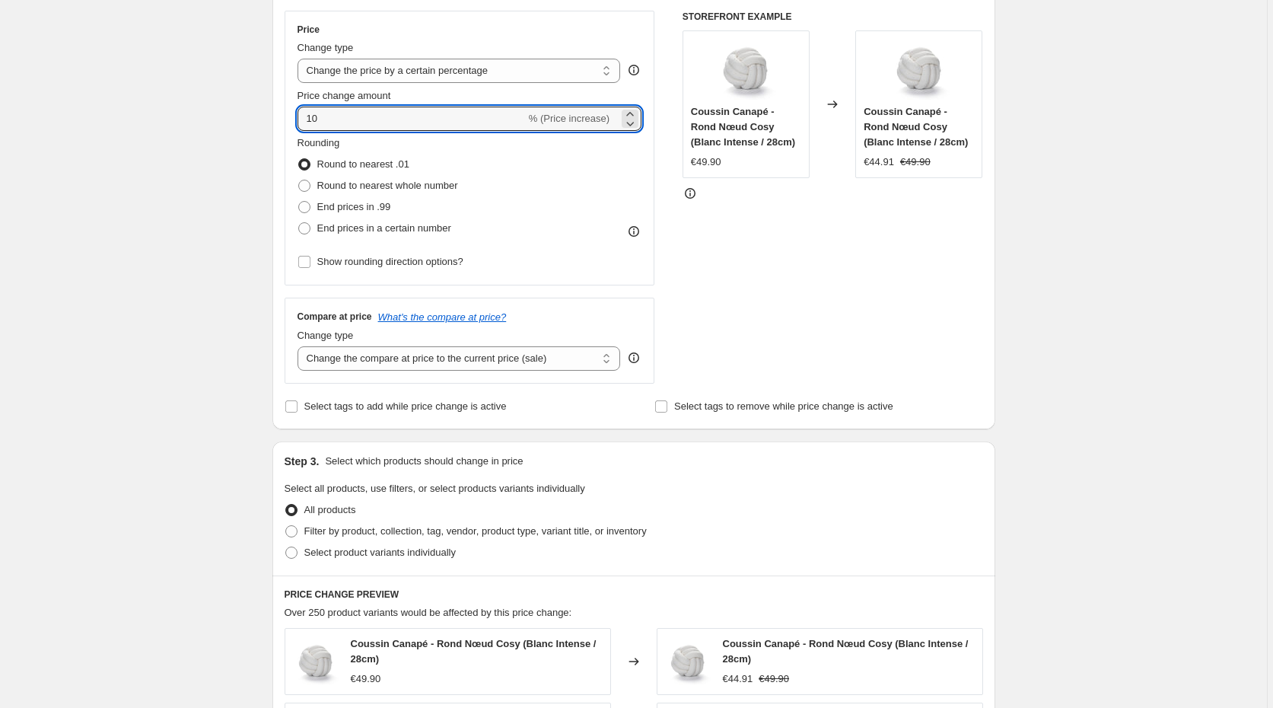
scroll to position [0, 0]
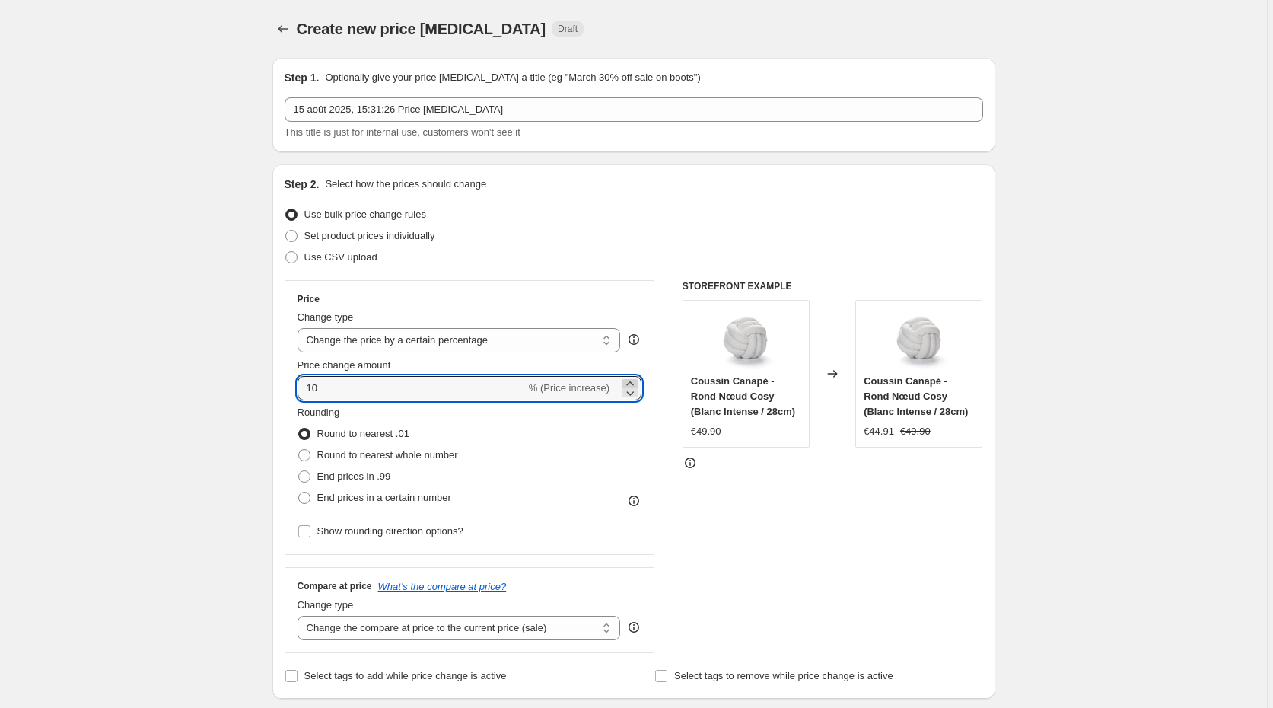
click at [633, 380] on icon at bounding box center [629, 383] width 15 height 15
click at [632, 397] on icon at bounding box center [629, 392] width 15 height 15
type input "10"
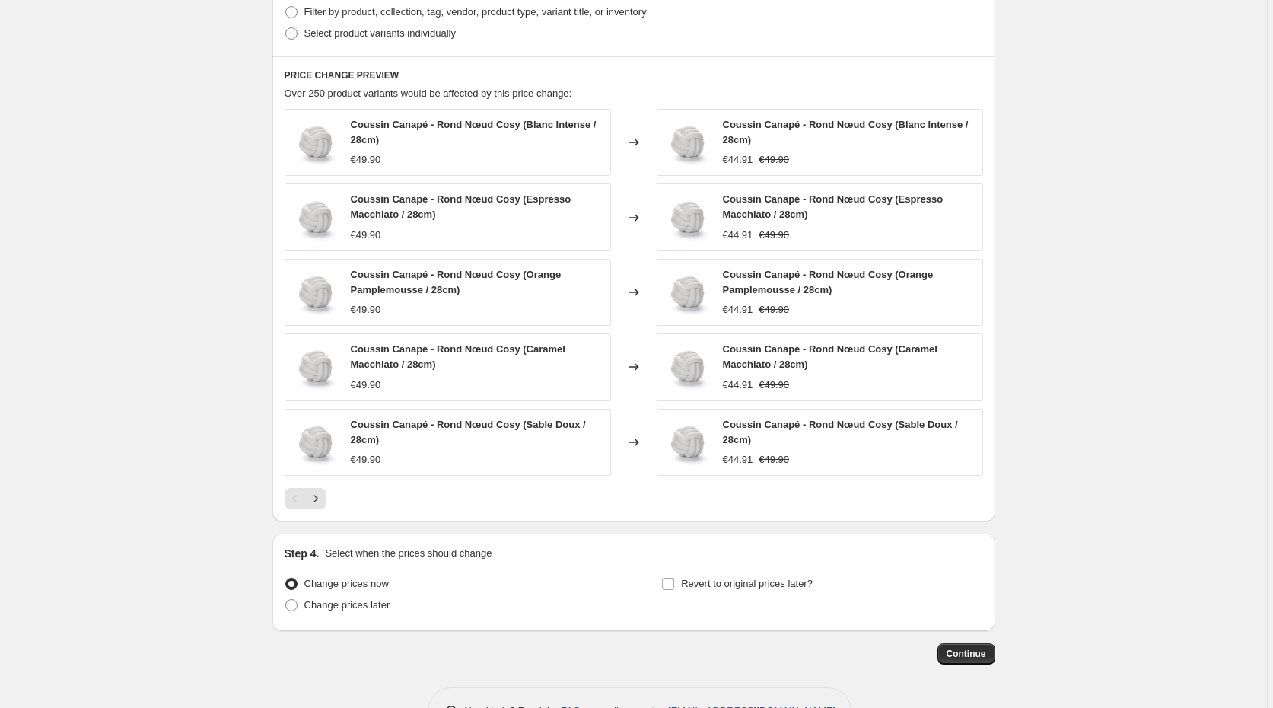
scroll to position [792, 0]
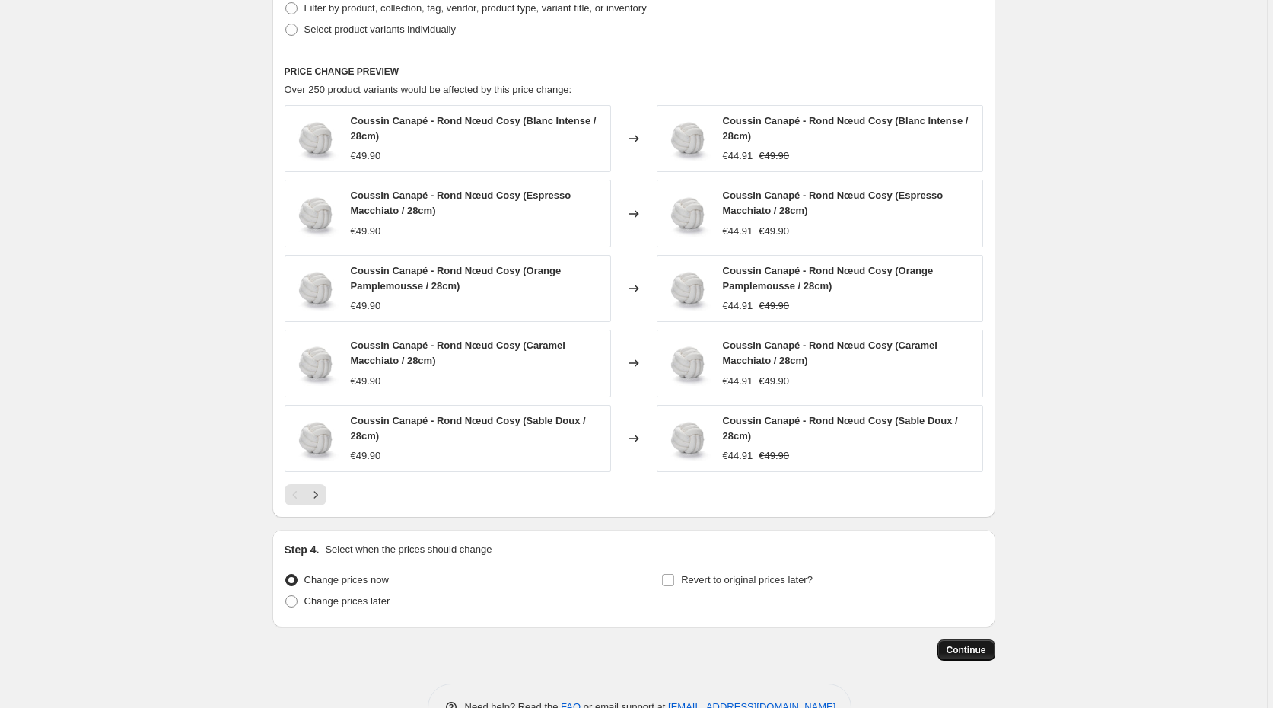
click at [958, 646] on button "Continue" at bounding box center [967, 649] width 58 height 21
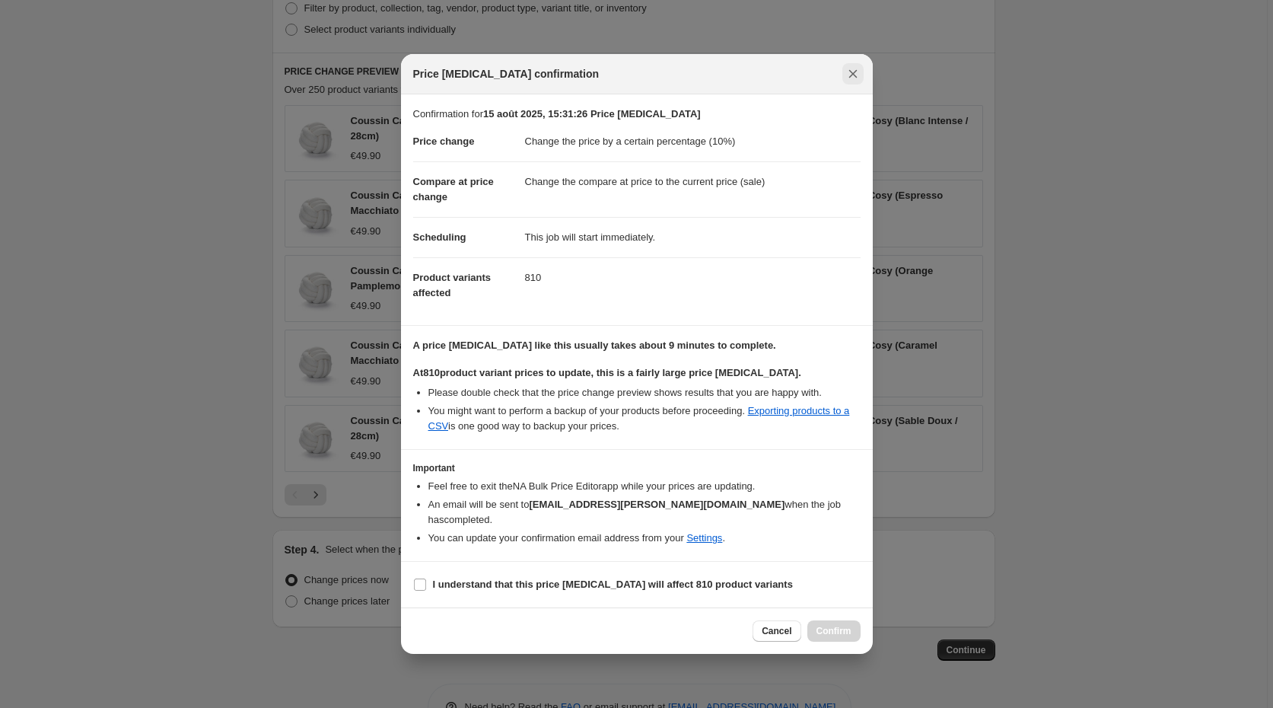
click at [853, 84] on button "Close" at bounding box center [852, 73] width 21 height 21
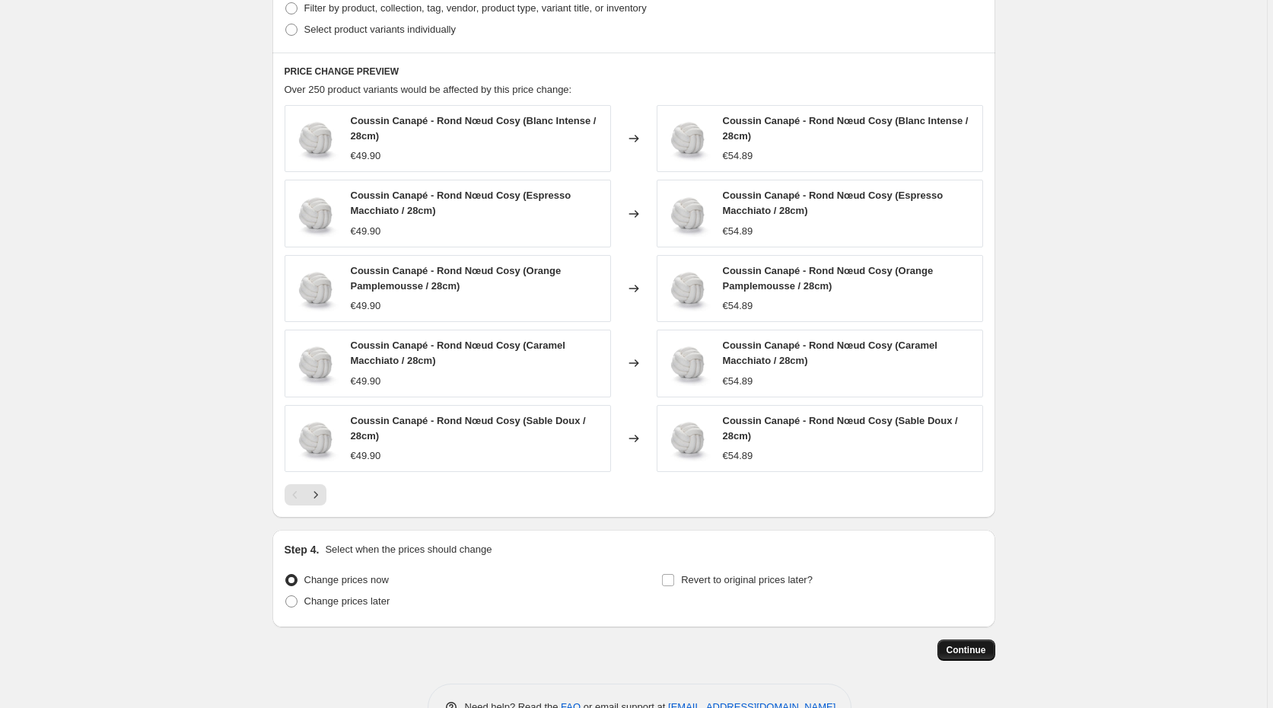
click at [977, 650] on span "Continue" at bounding box center [967, 650] width 40 height 12
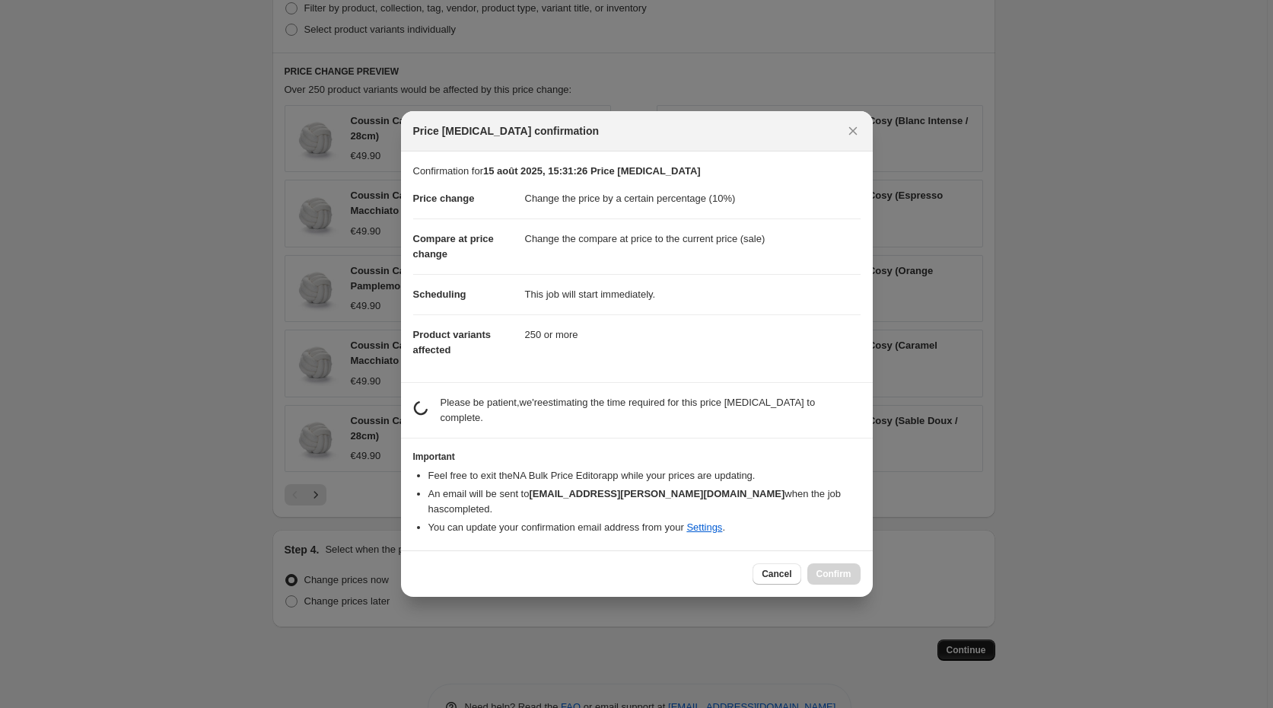
scroll to position [0, 0]
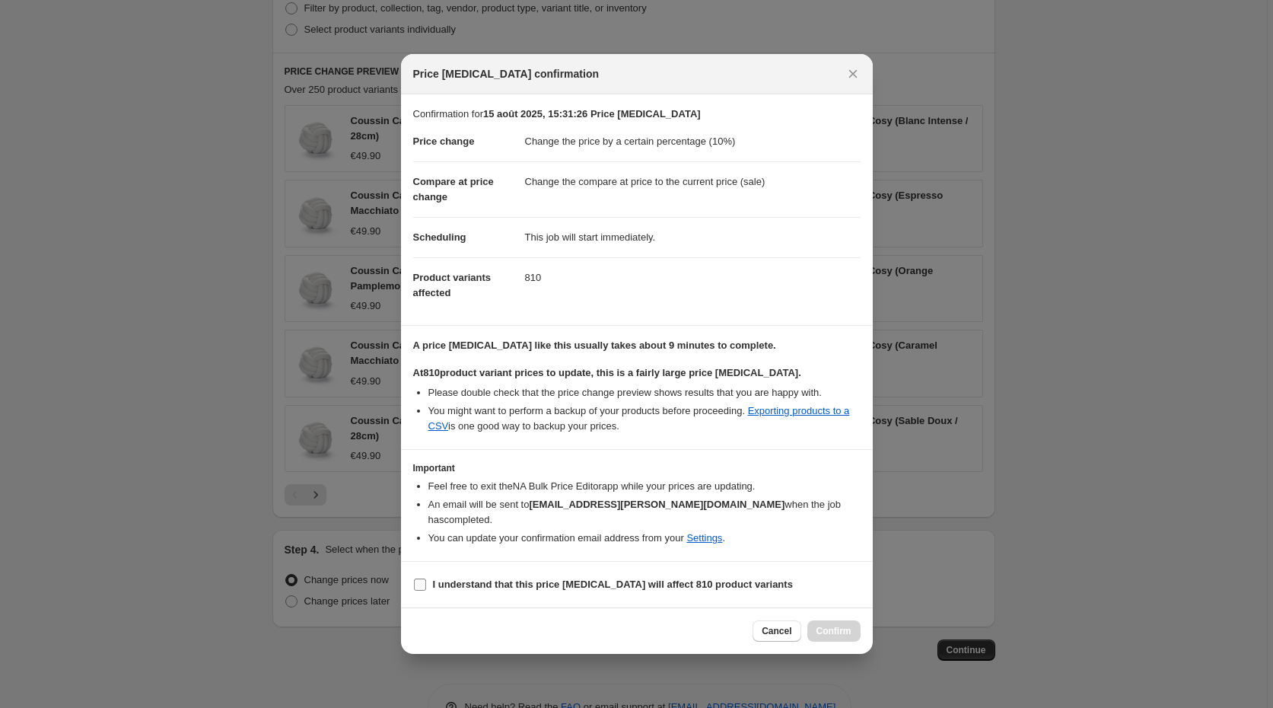
click at [461, 578] on b "I understand that this price change job will affect 810 product variants" at bounding box center [613, 583] width 360 height 11
click at [426, 578] on input "I understand that this price change job will affect 810 product variants" at bounding box center [420, 584] width 12 height 12
checkbox input "true"
click at [839, 625] on span "Confirm" at bounding box center [834, 631] width 35 height 12
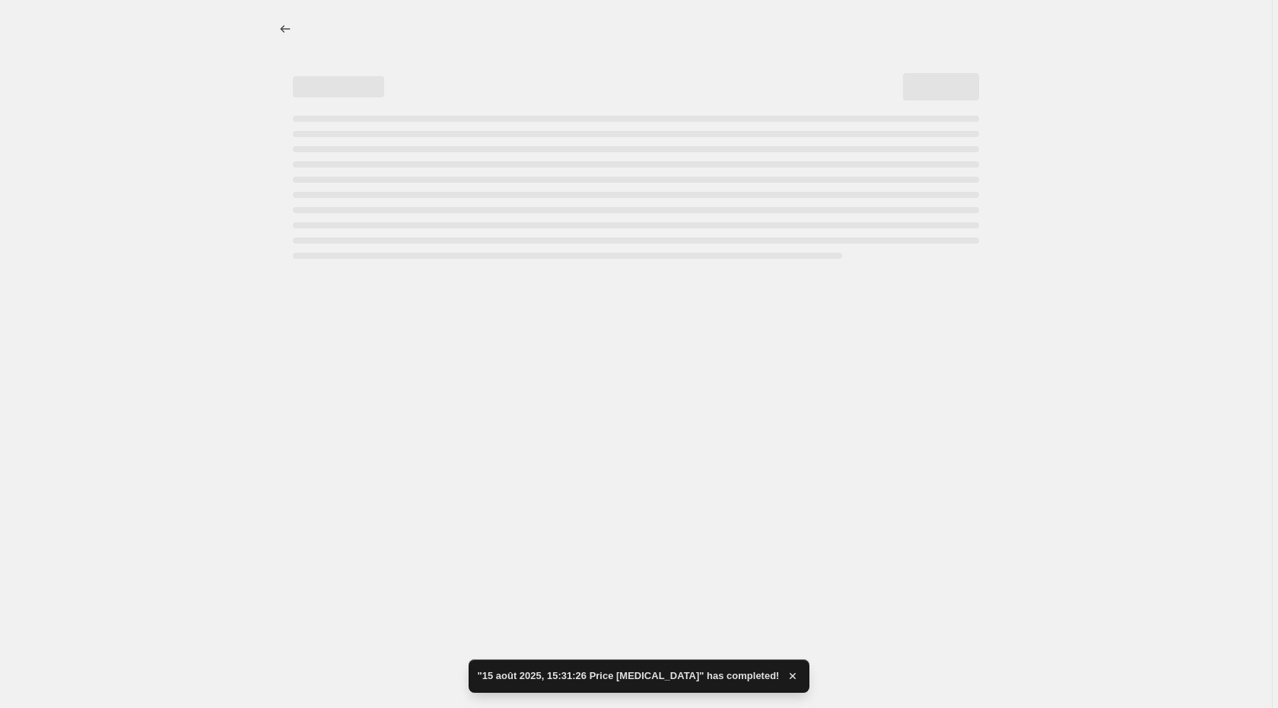
select select "percentage"
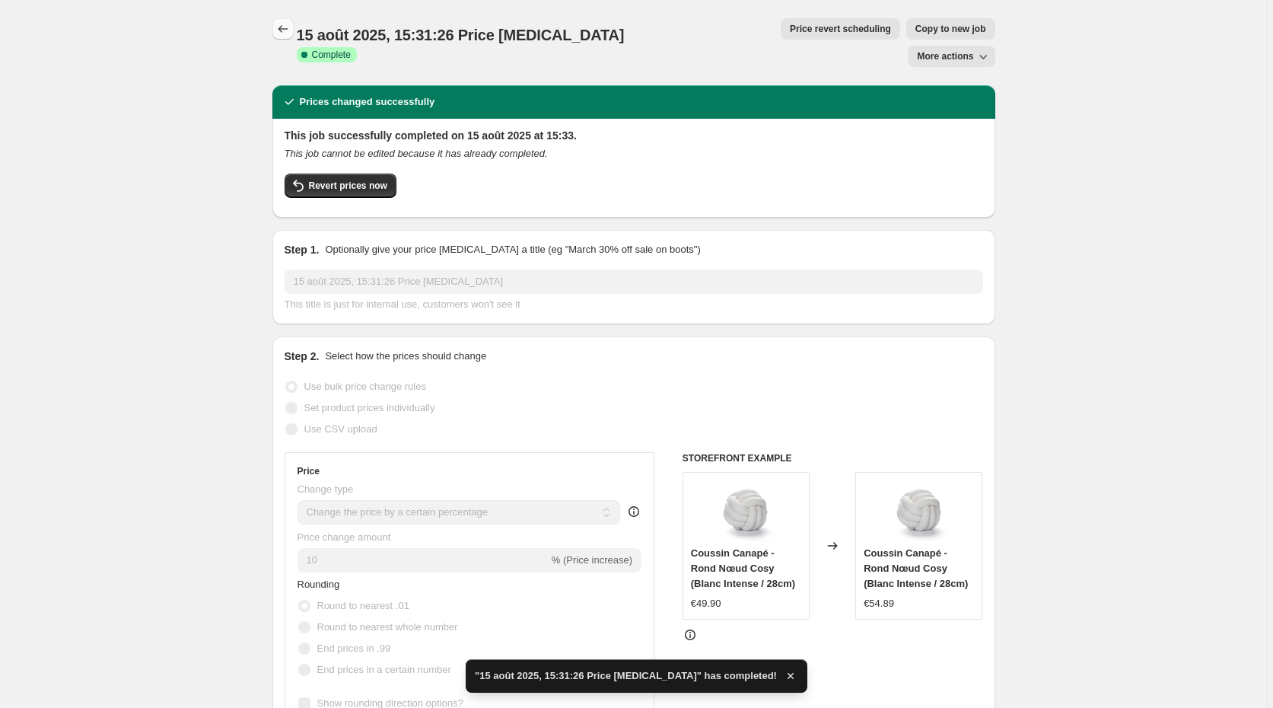
click at [284, 21] on button "Price change jobs" at bounding box center [282, 28] width 21 height 21
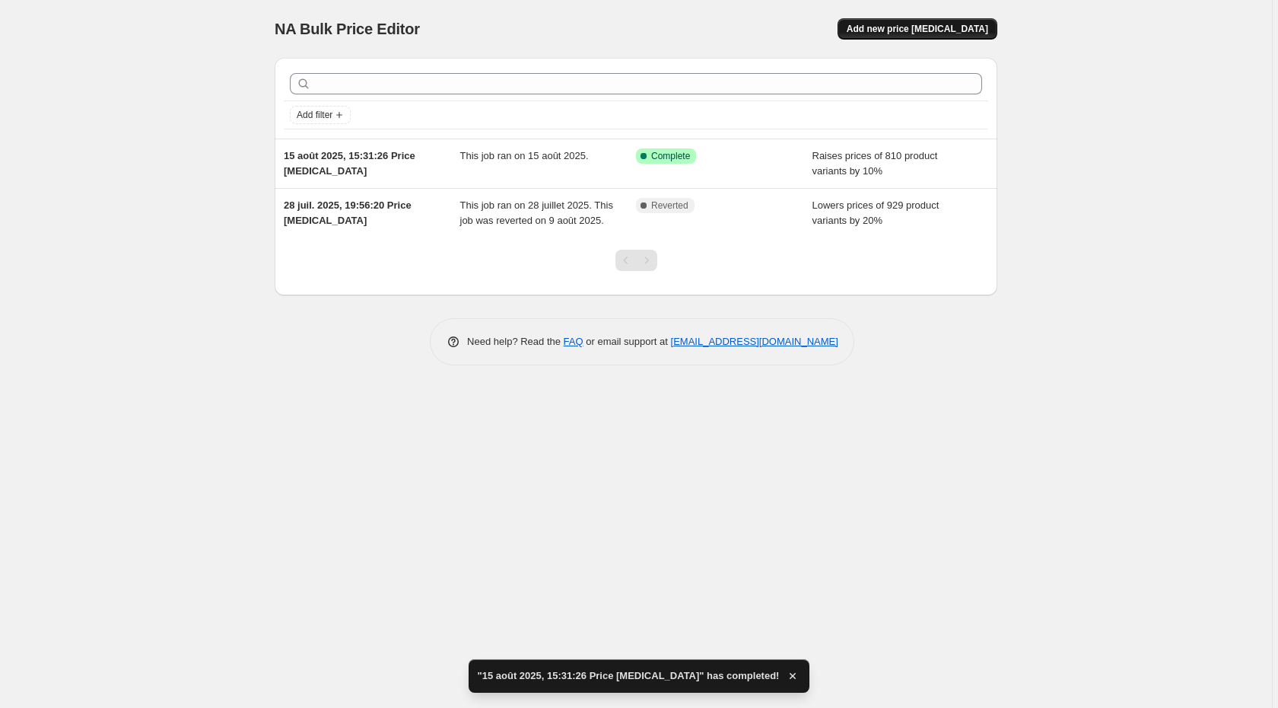
click at [923, 37] on button "Add new price [MEDICAL_DATA]" at bounding box center [918, 28] width 160 height 21
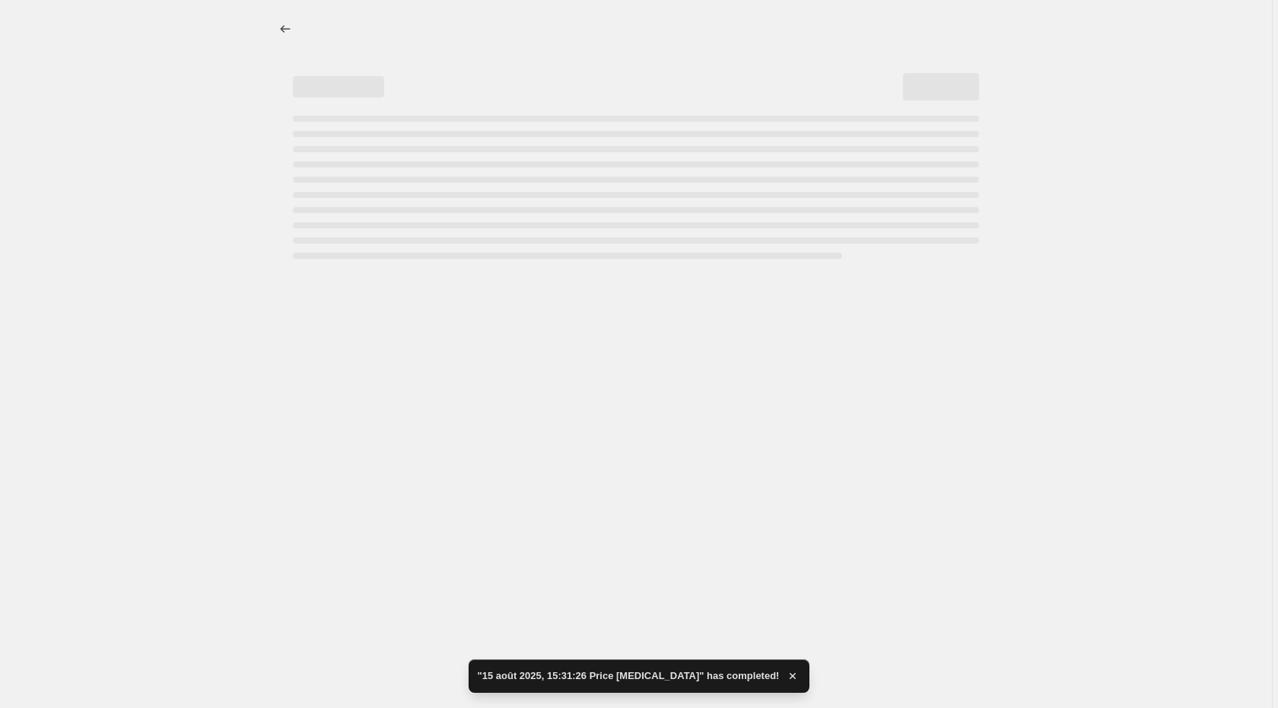
select select "percentage"
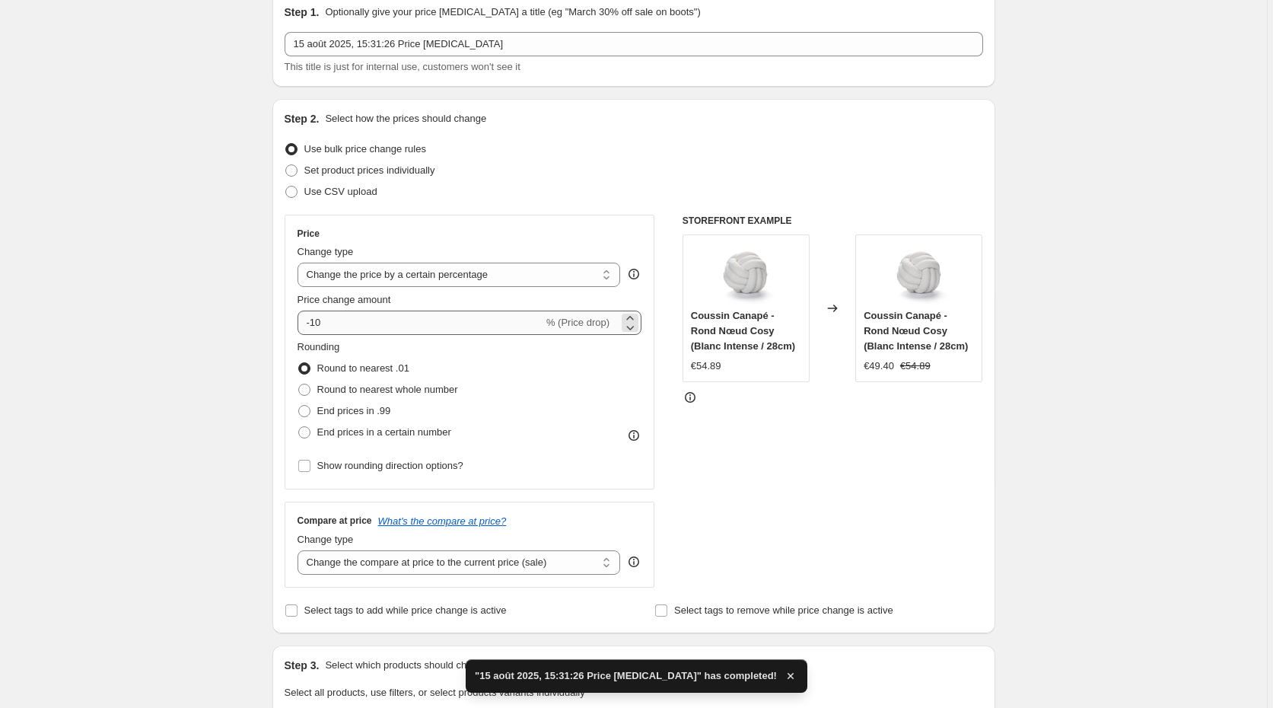
scroll to position [64, 0]
click at [386, 326] on input "-10" at bounding box center [421, 324] width 246 height 24
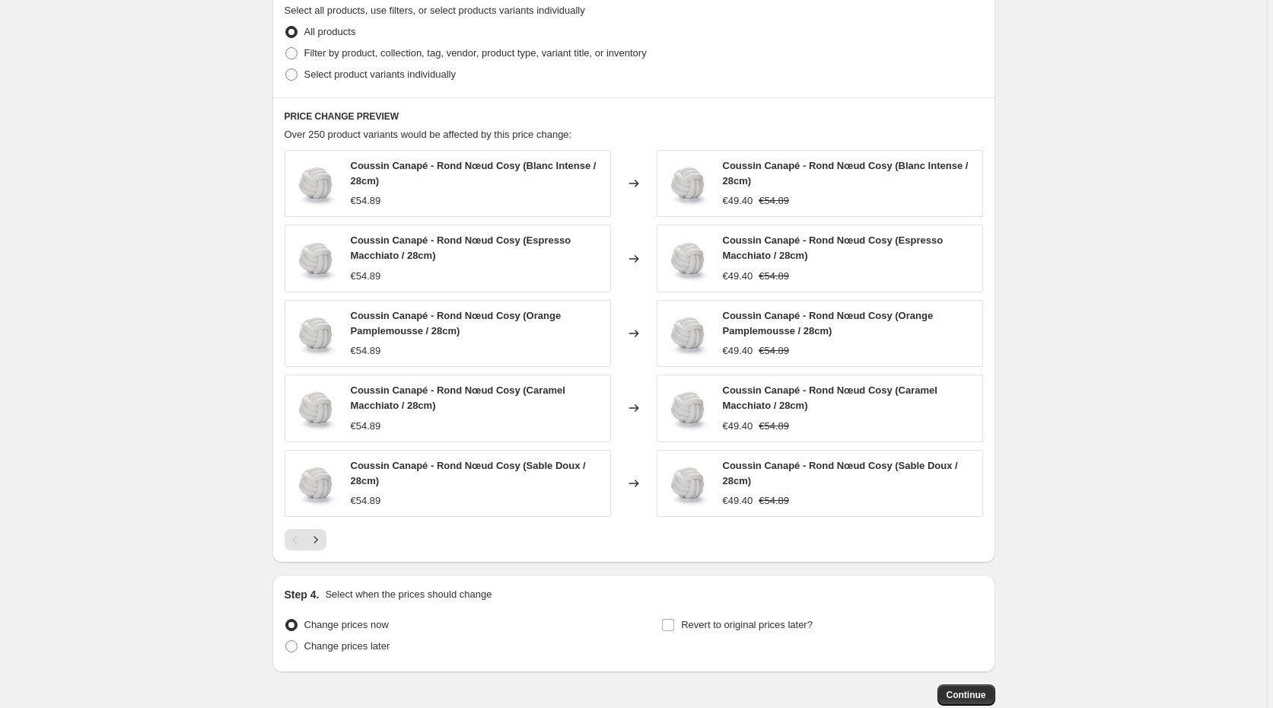
scroll to position [841, 0]
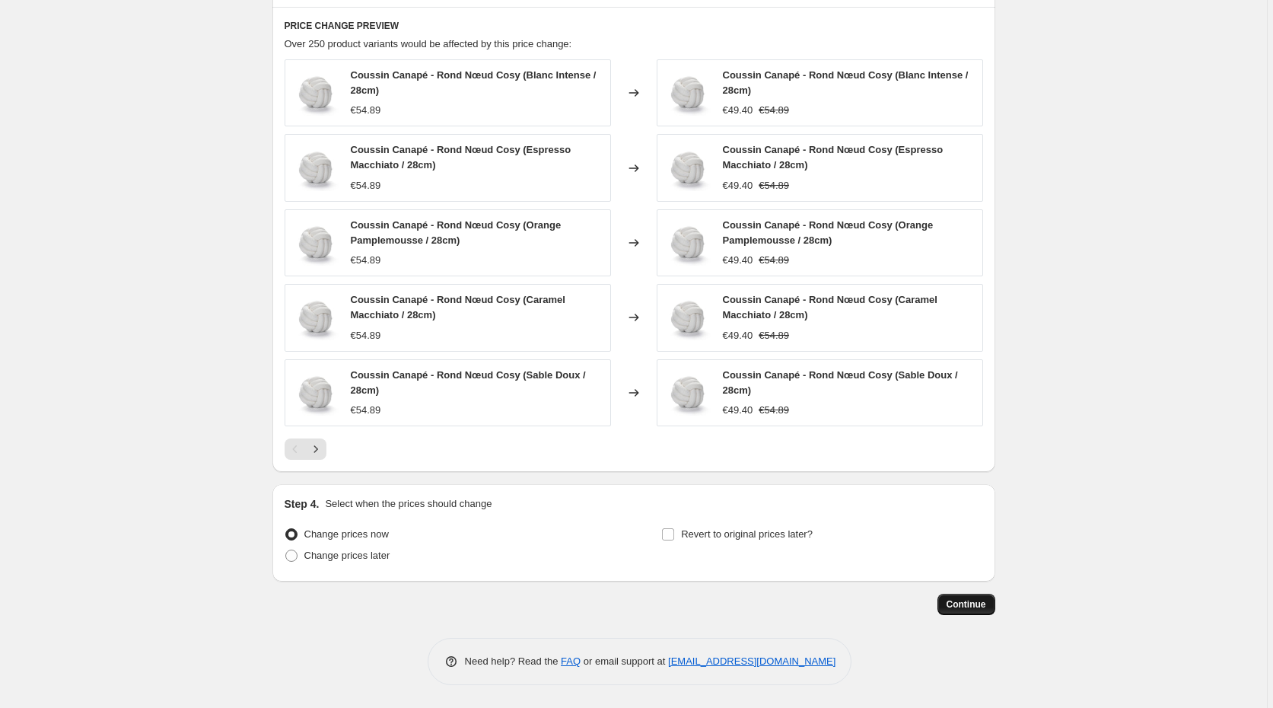
type input "-15"
click at [966, 600] on span "Continue" at bounding box center [967, 604] width 40 height 12
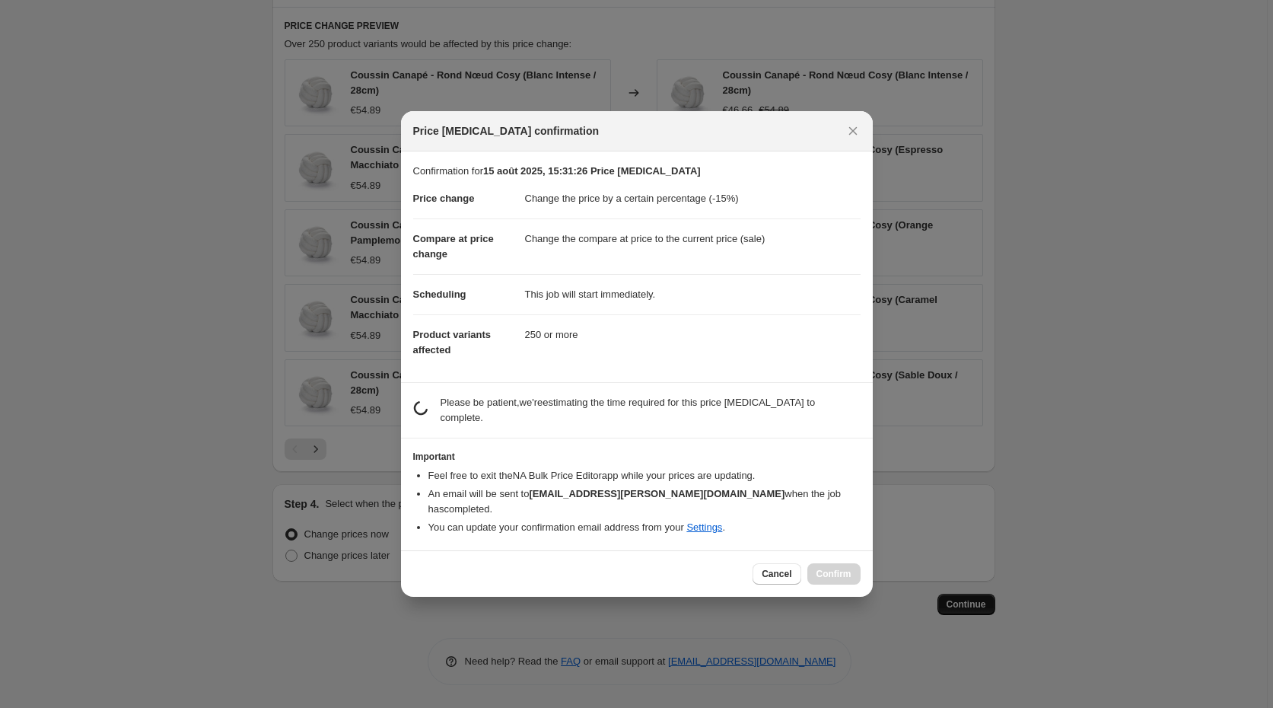
scroll to position [0, 0]
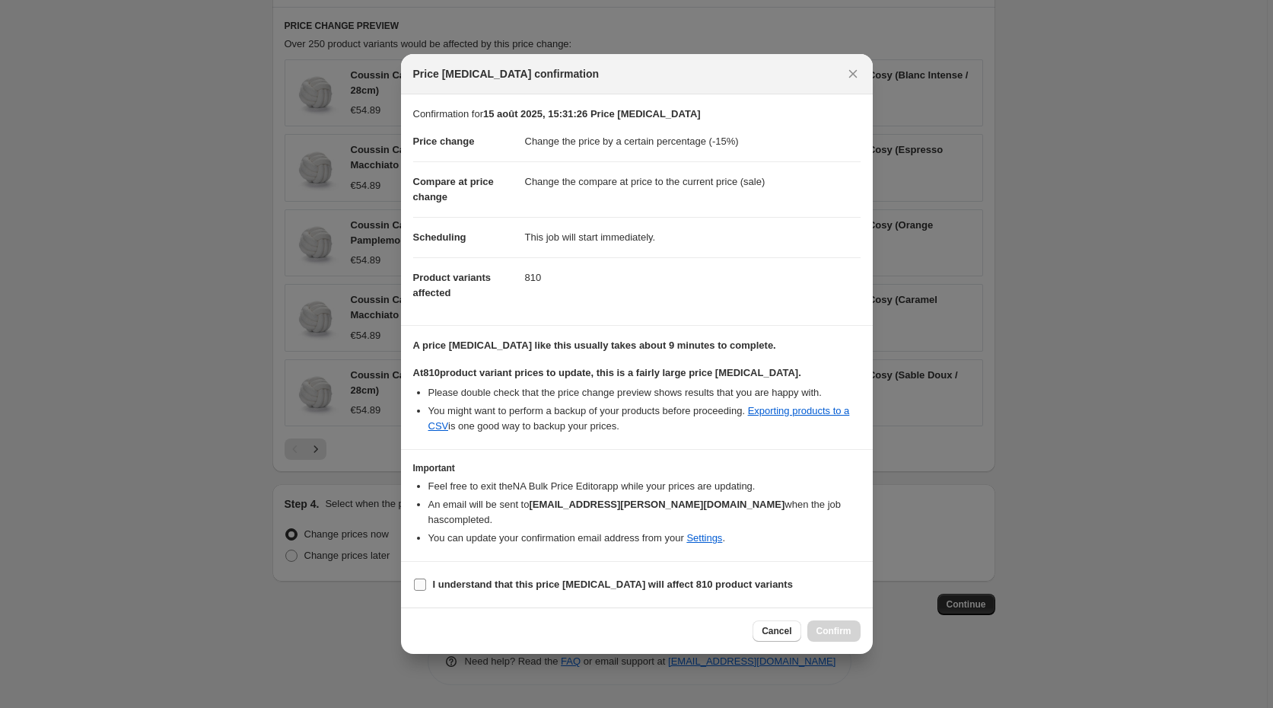
click at [708, 585] on span "I understand that this price change job will affect 810 product variants" at bounding box center [613, 584] width 360 height 15
click at [426, 585] on input "I understand that this price change job will affect 810 product variants" at bounding box center [420, 584] width 12 height 12
checkbox input "true"
click at [844, 626] on span "Confirm" at bounding box center [834, 631] width 35 height 12
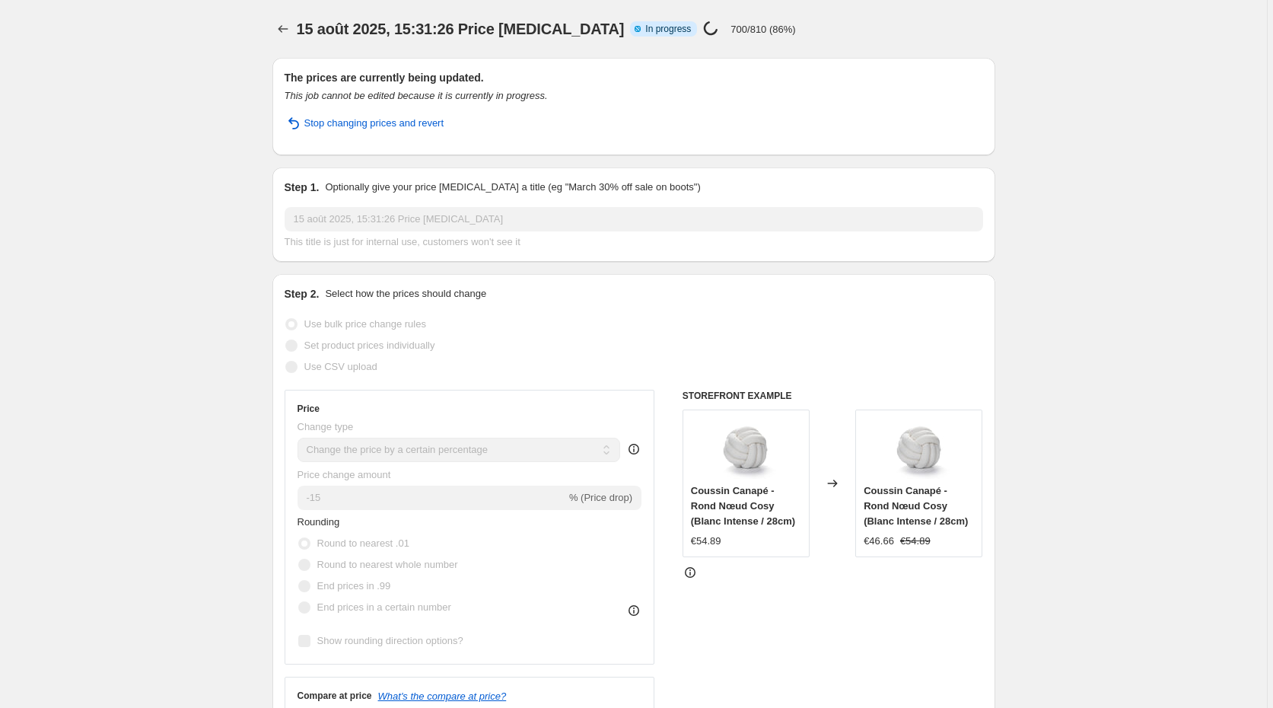
select select "percentage"
